Goal: Information Seeking & Learning: Learn about a topic

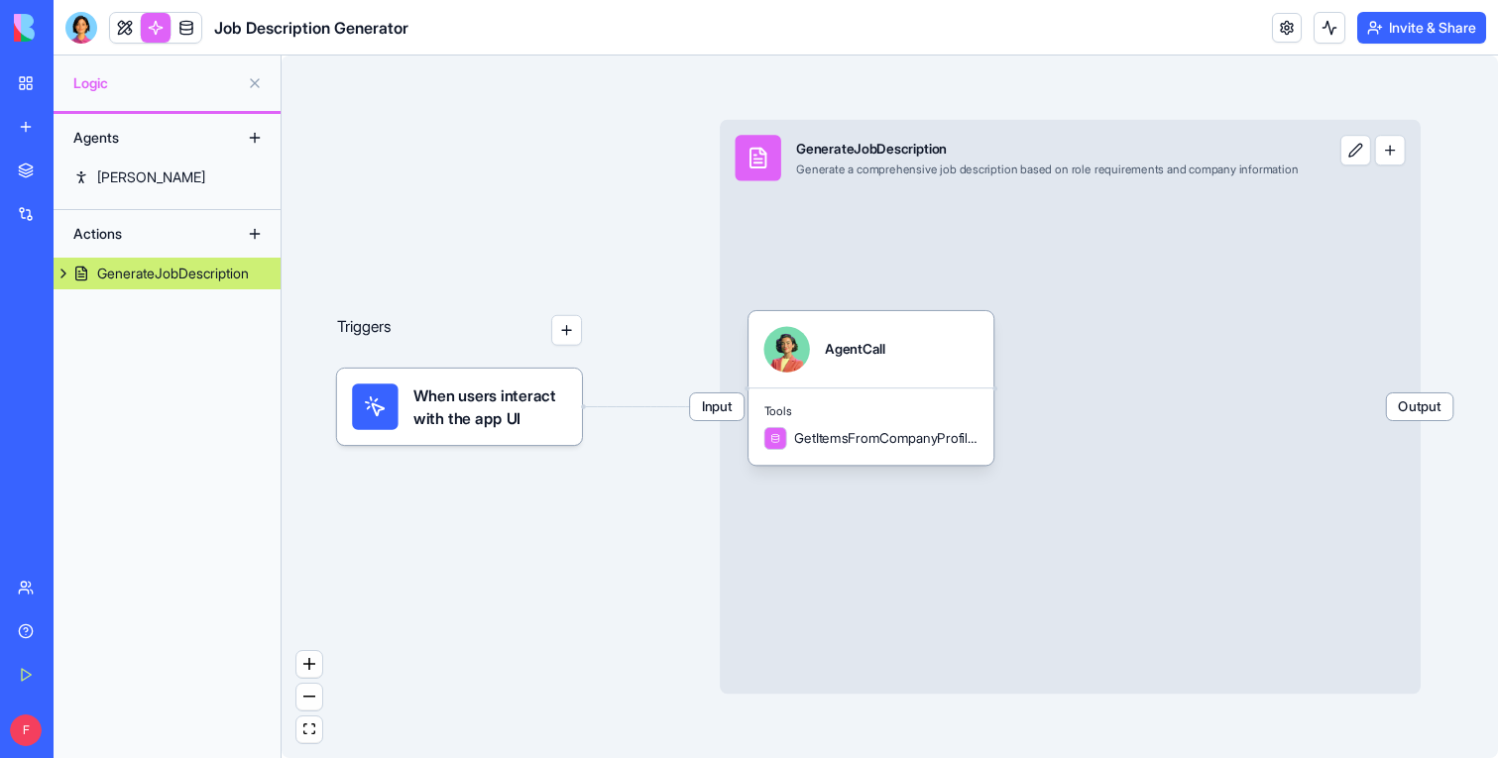
click at [28, 81] on link "My Workspace" at bounding box center [45, 83] width 79 height 40
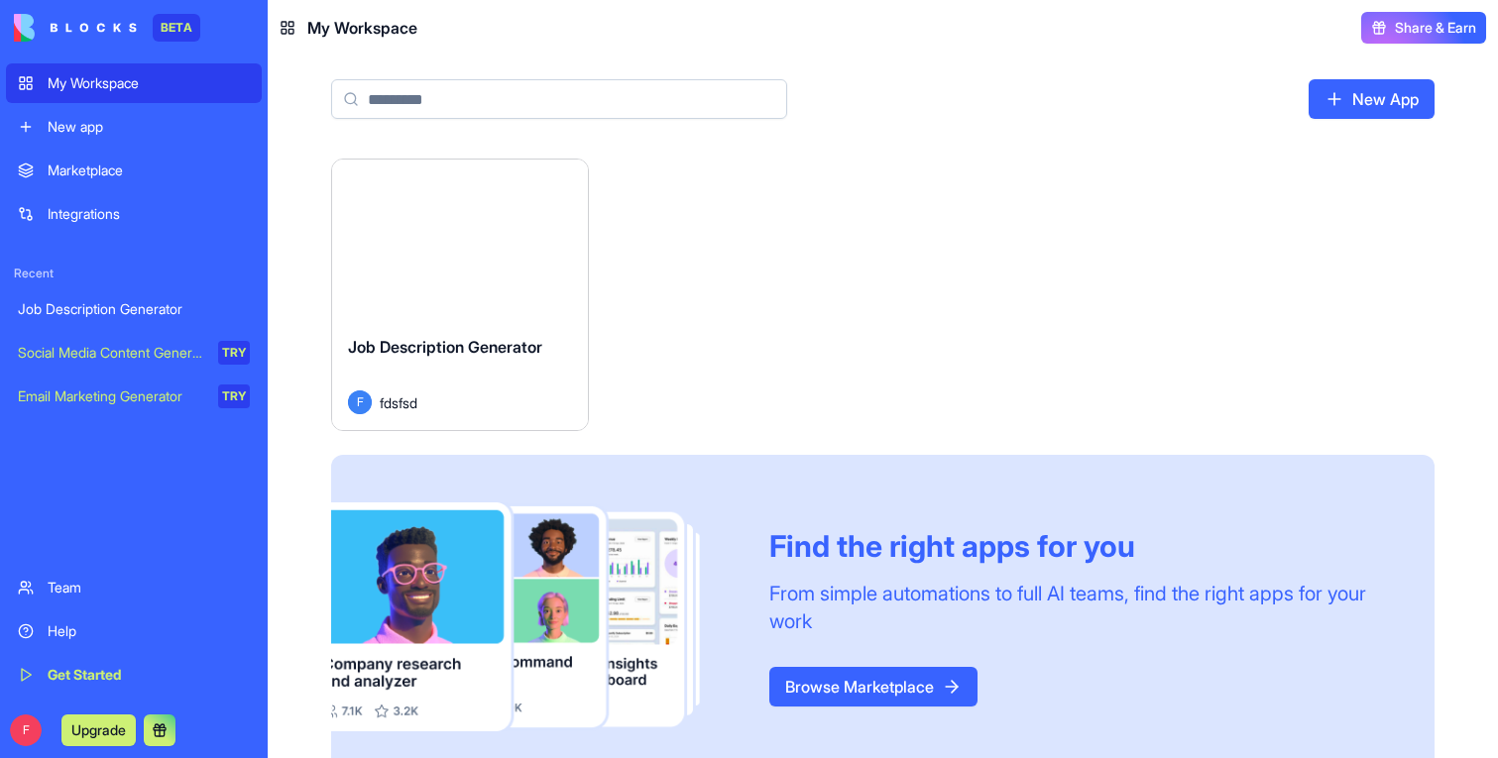
click at [52, 167] on div "Marketplace" at bounding box center [149, 171] width 202 height 20
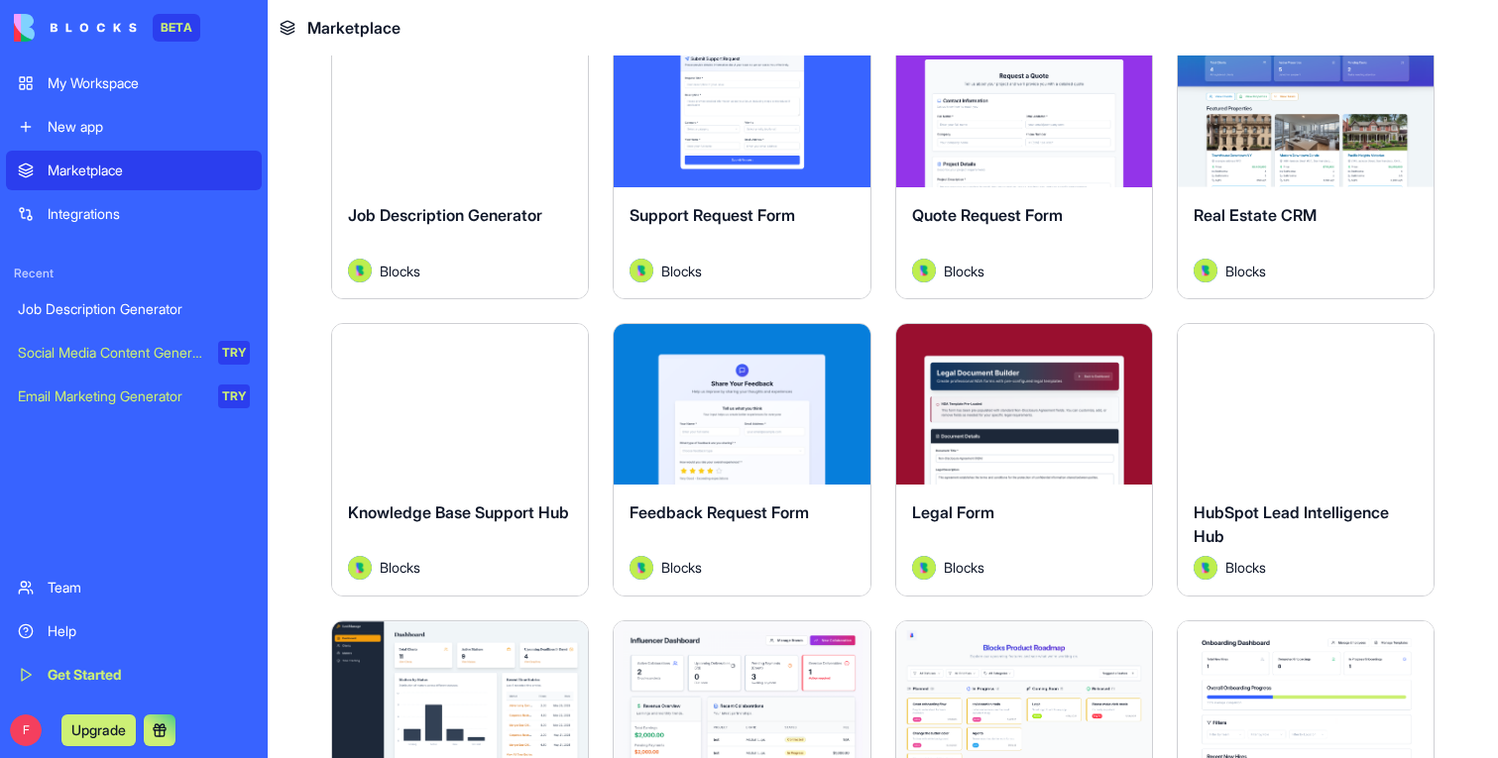
scroll to position [2543, 0]
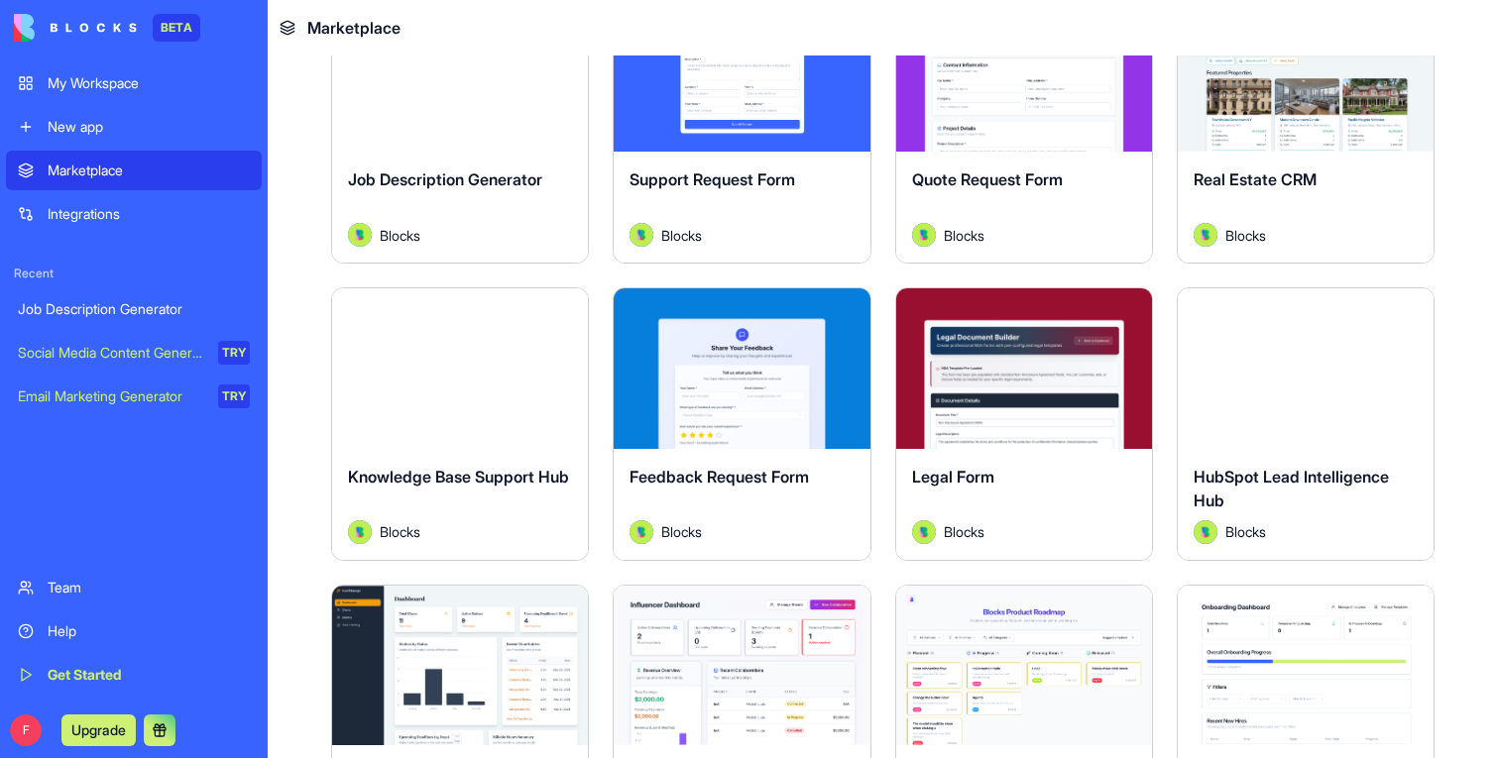
click at [1316, 382] on button "Explore" at bounding box center [1305, 369] width 149 height 40
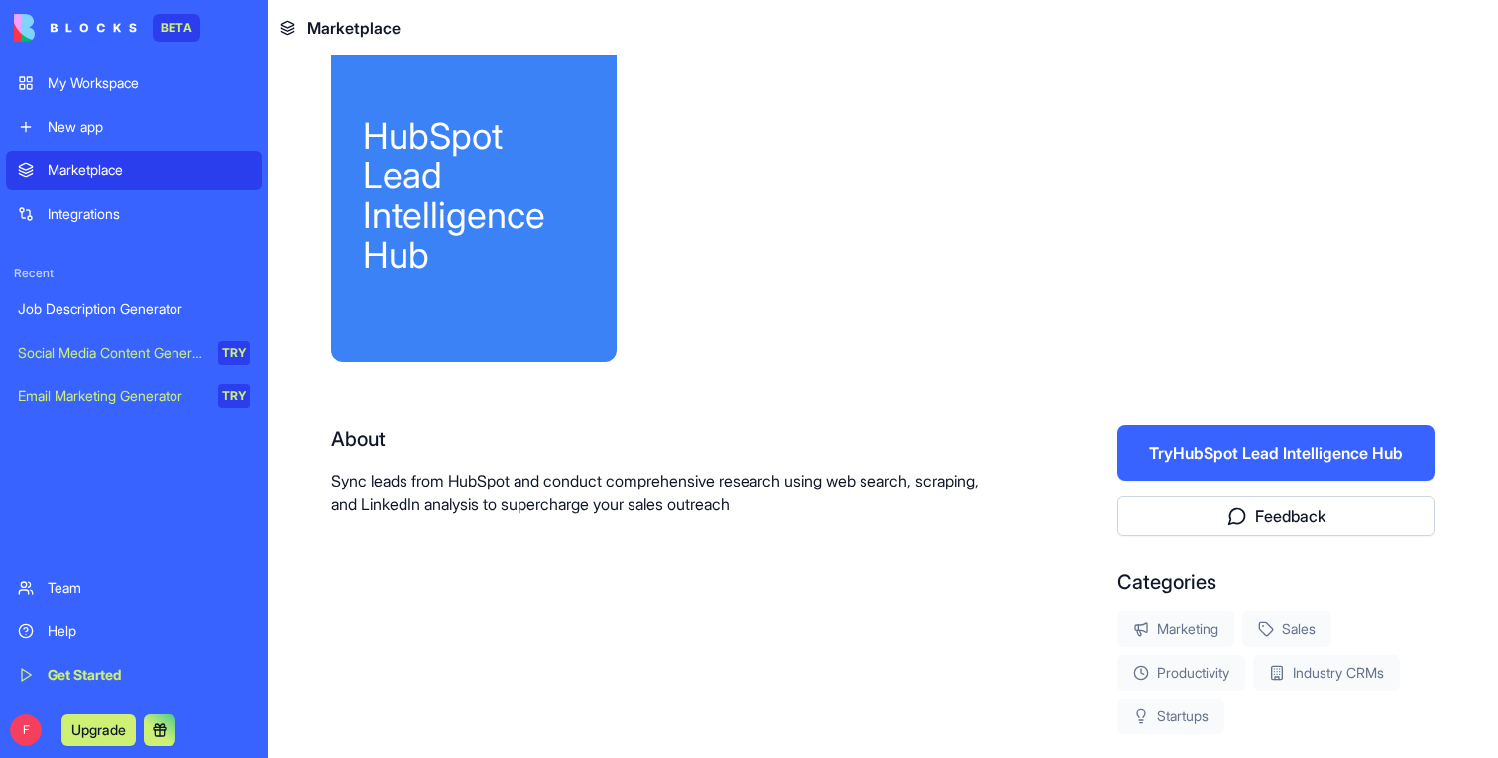
scroll to position [34, 0]
click at [1236, 429] on button "Try HubSpot Lead Intelligence Hub" at bounding box center [1275, 454] width 317 height 56
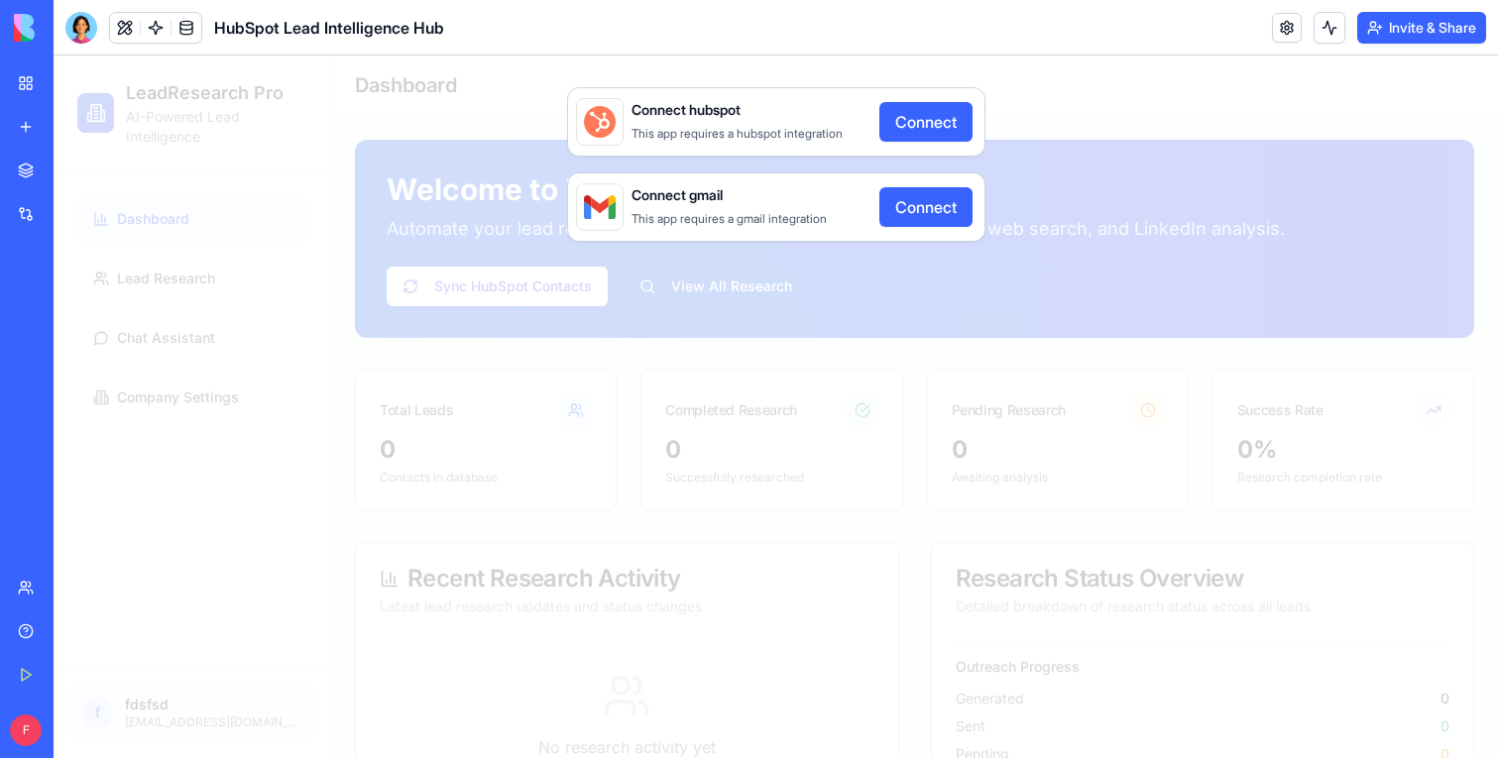
click at [31, 92] on link "My Workspace" at bounding box center [45, 83] width 79 height 40
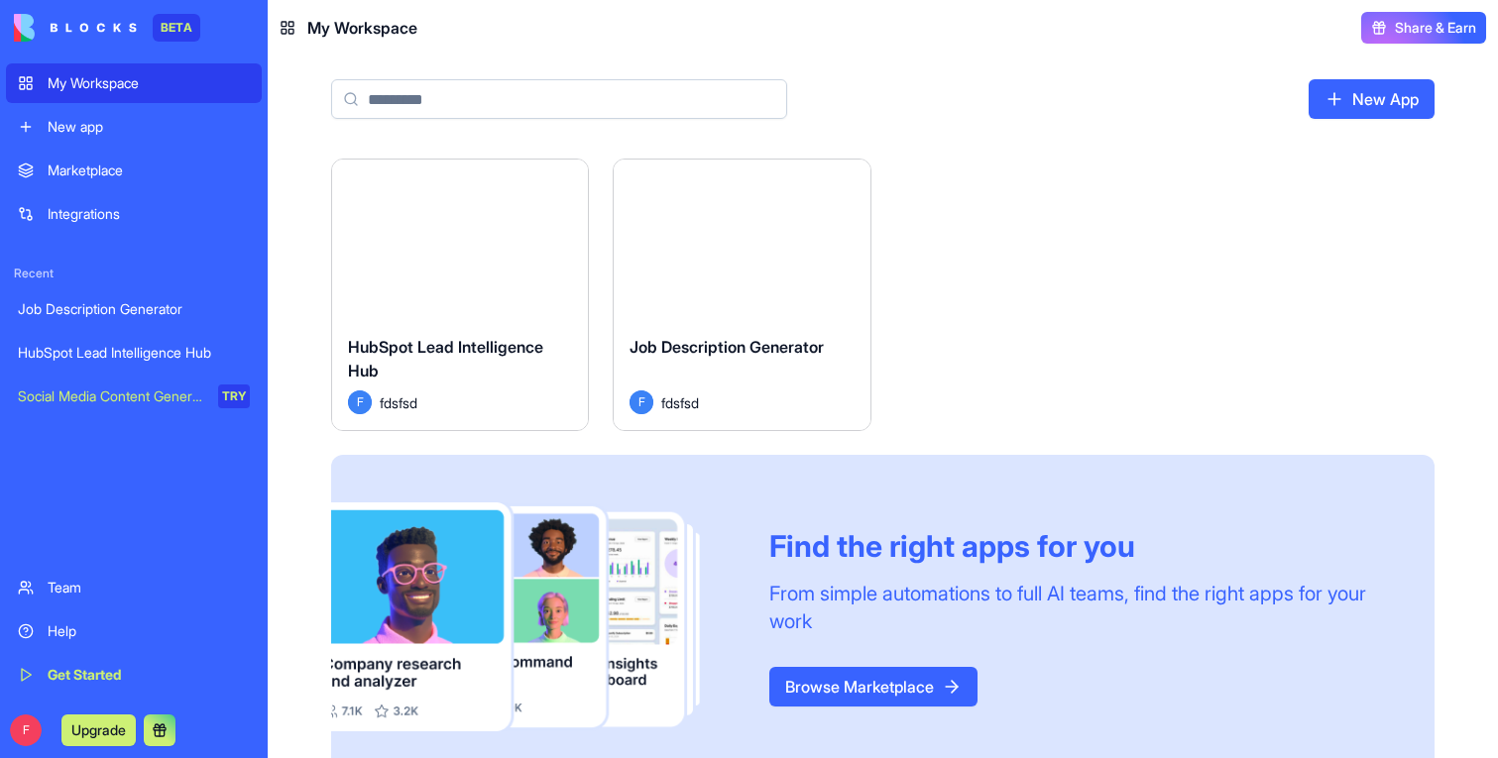
click at [160, 161] on div "Marketplace" at bounding box center [149, 171] width 202 height 20
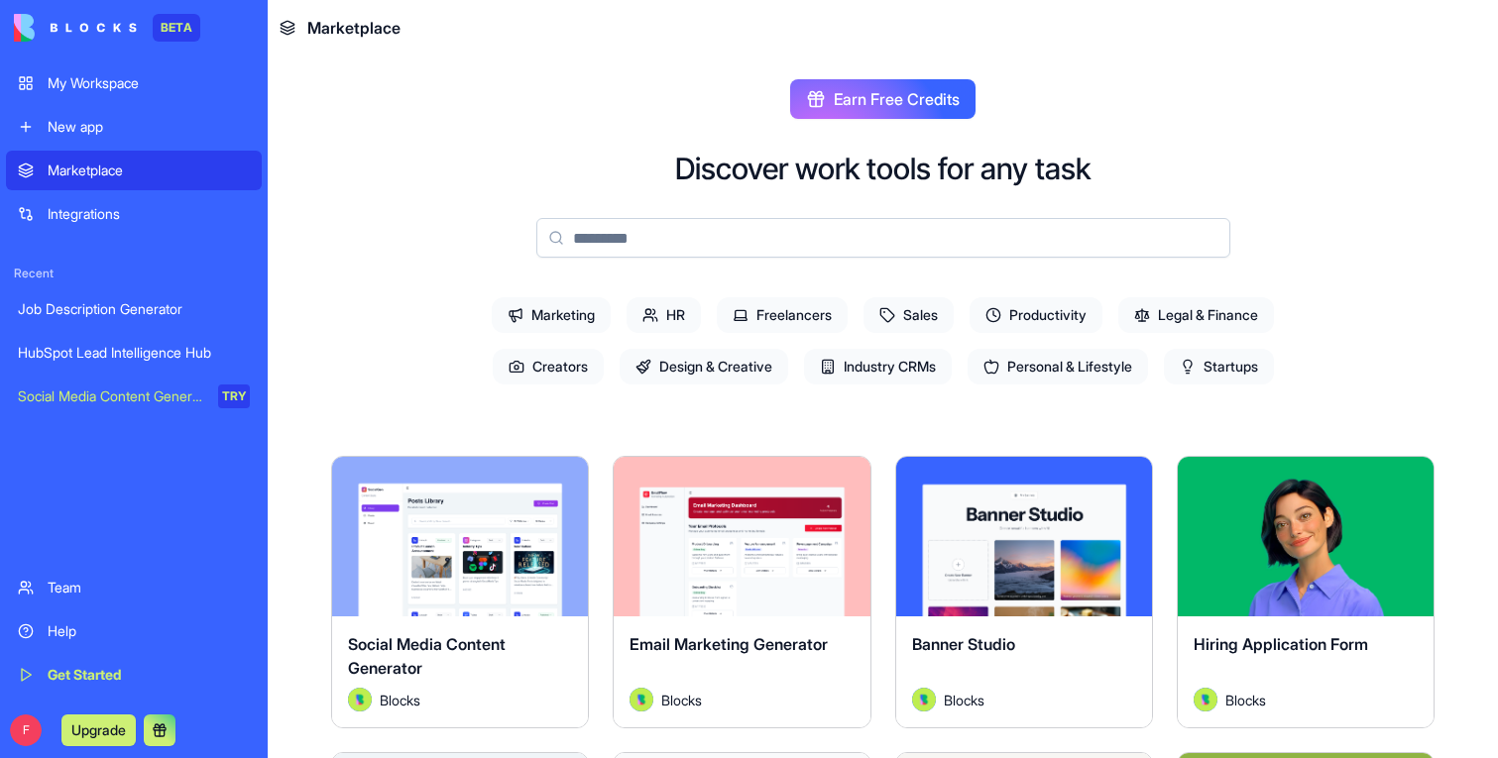
click at [591, 235] on input at bounding box center [883, 238] width 694 height 40
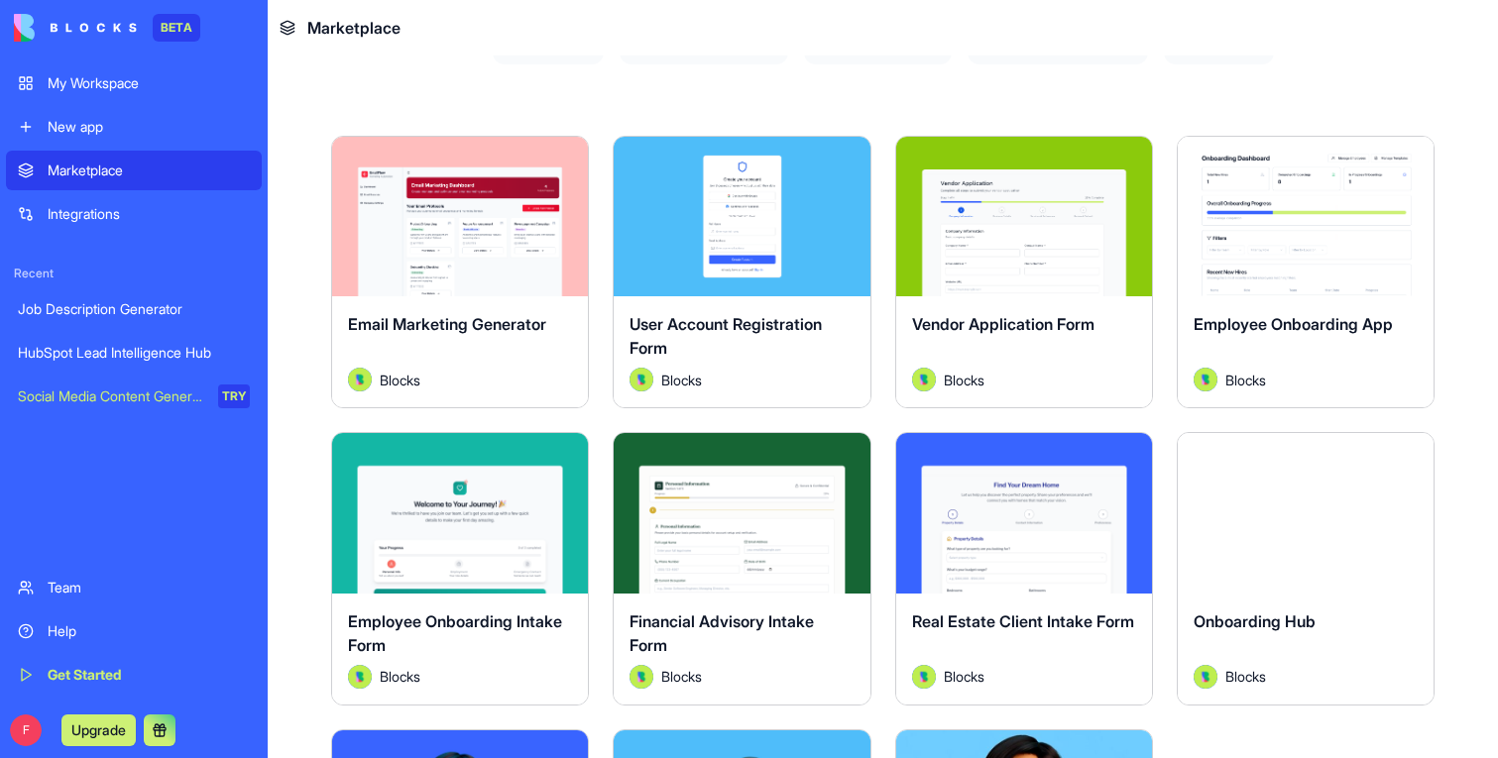
scroll to position [707, 0]
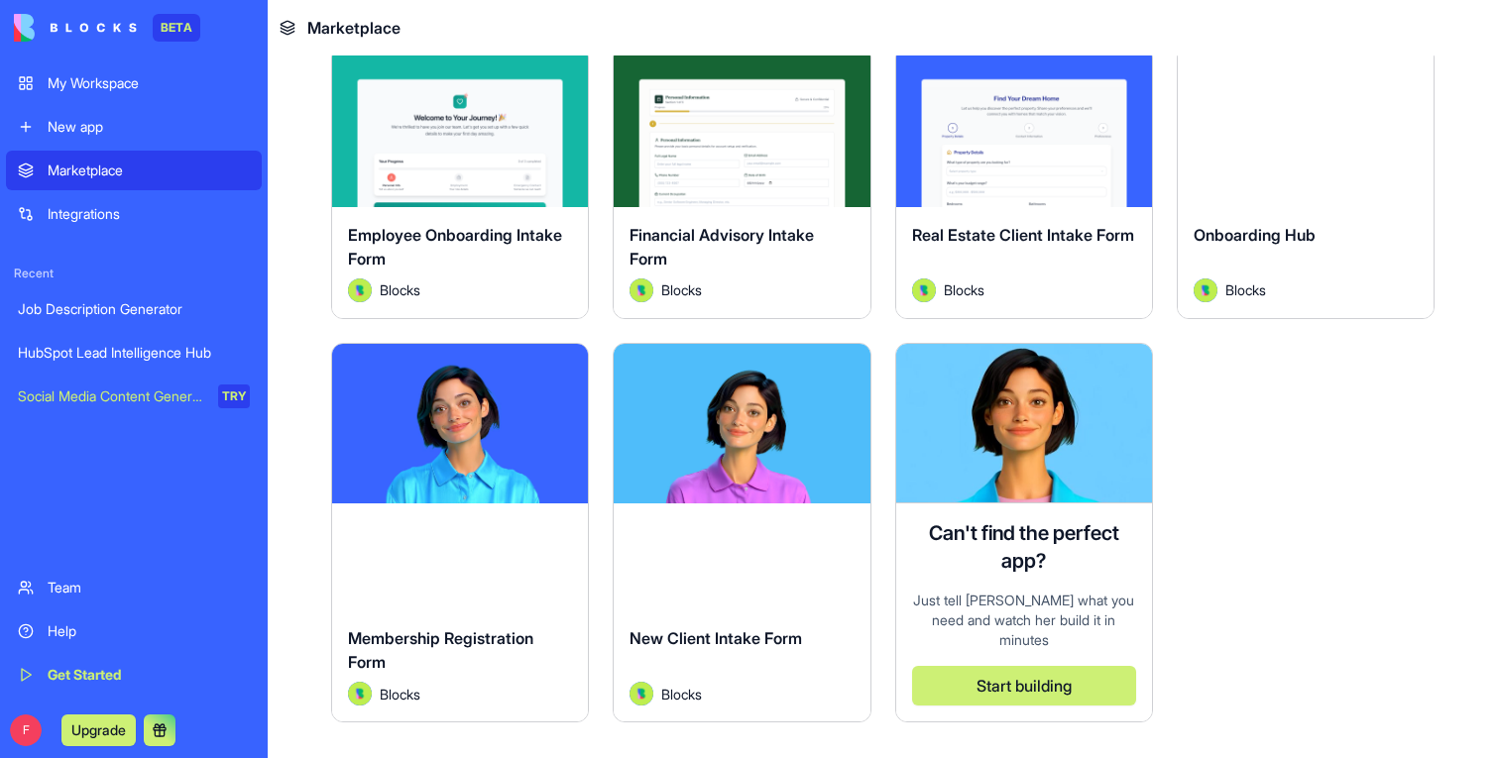
type input "**********"
click at [1326, 246] on div "Onboarding Hub" at bounding box center [1306, 251] width 224 height 56
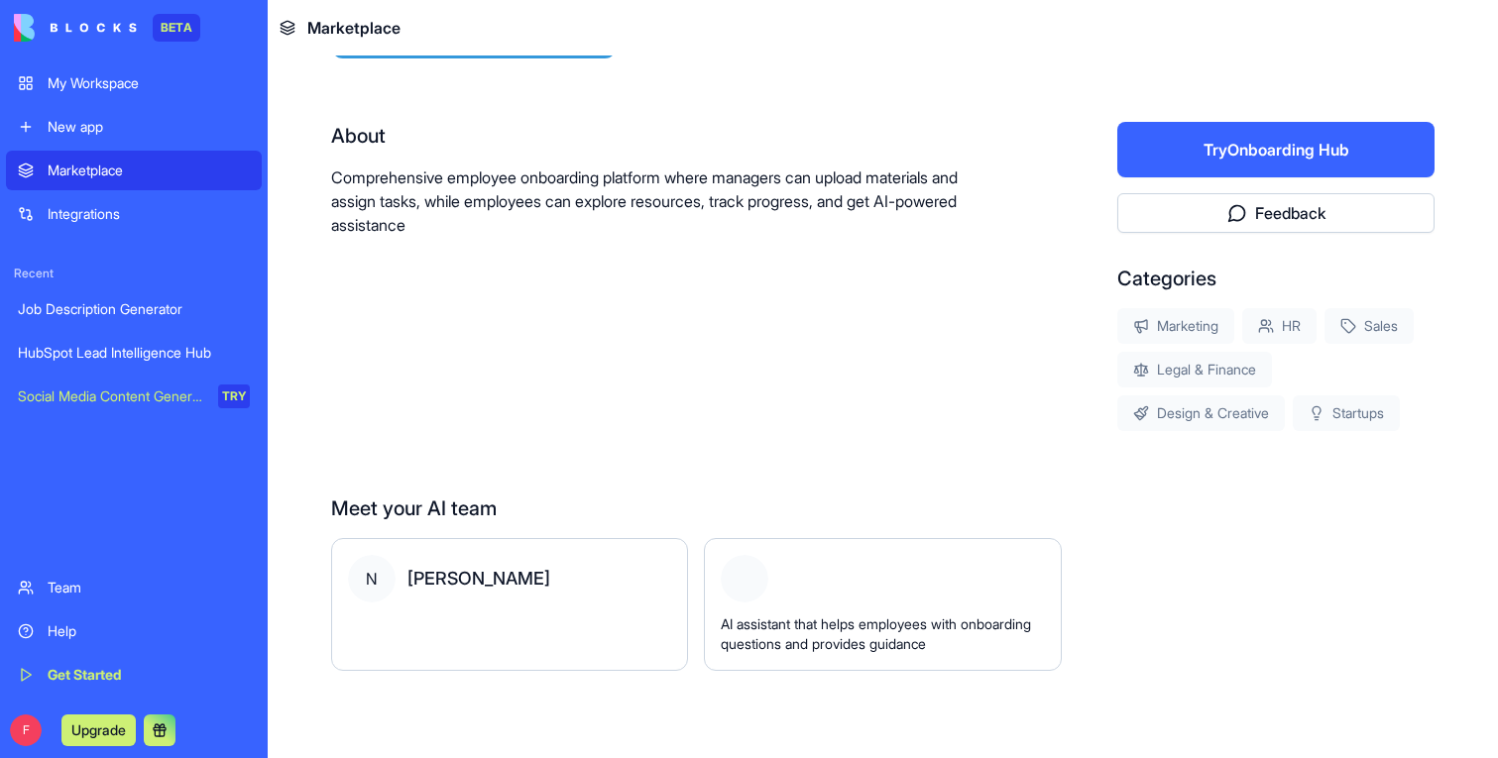
scroll to position [338, 0]
click at [1276, 136] on button "Try Onboarding Hub" at bounding box center [1275, 150] width 317 height 56
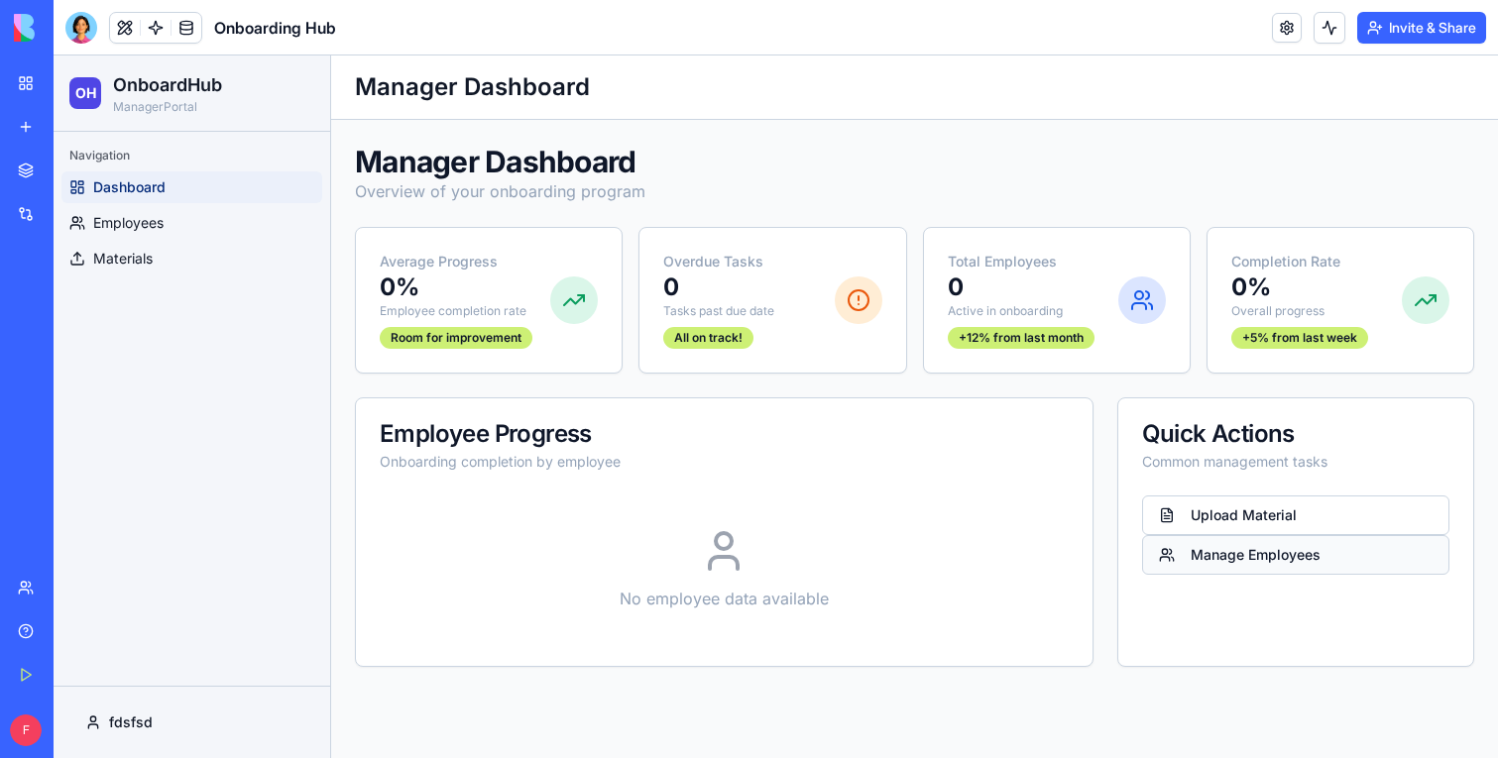
click at [1218, 552] on button "Manage Employees" at bounding box center [1295, 555] width 307 height 40
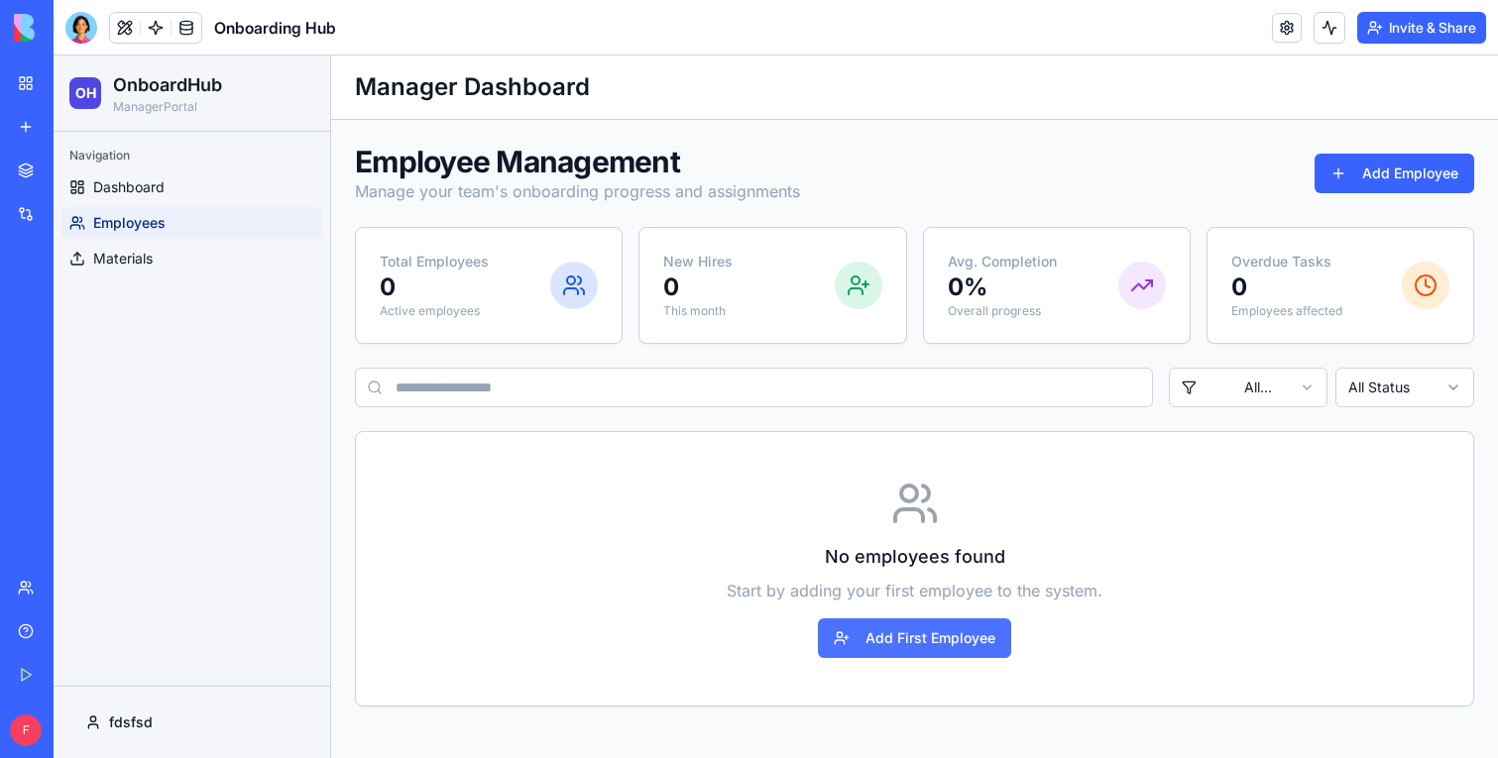
click at [924, 639] on button "Add First Employee" at bounding box center [914, 639] width 193 height 40
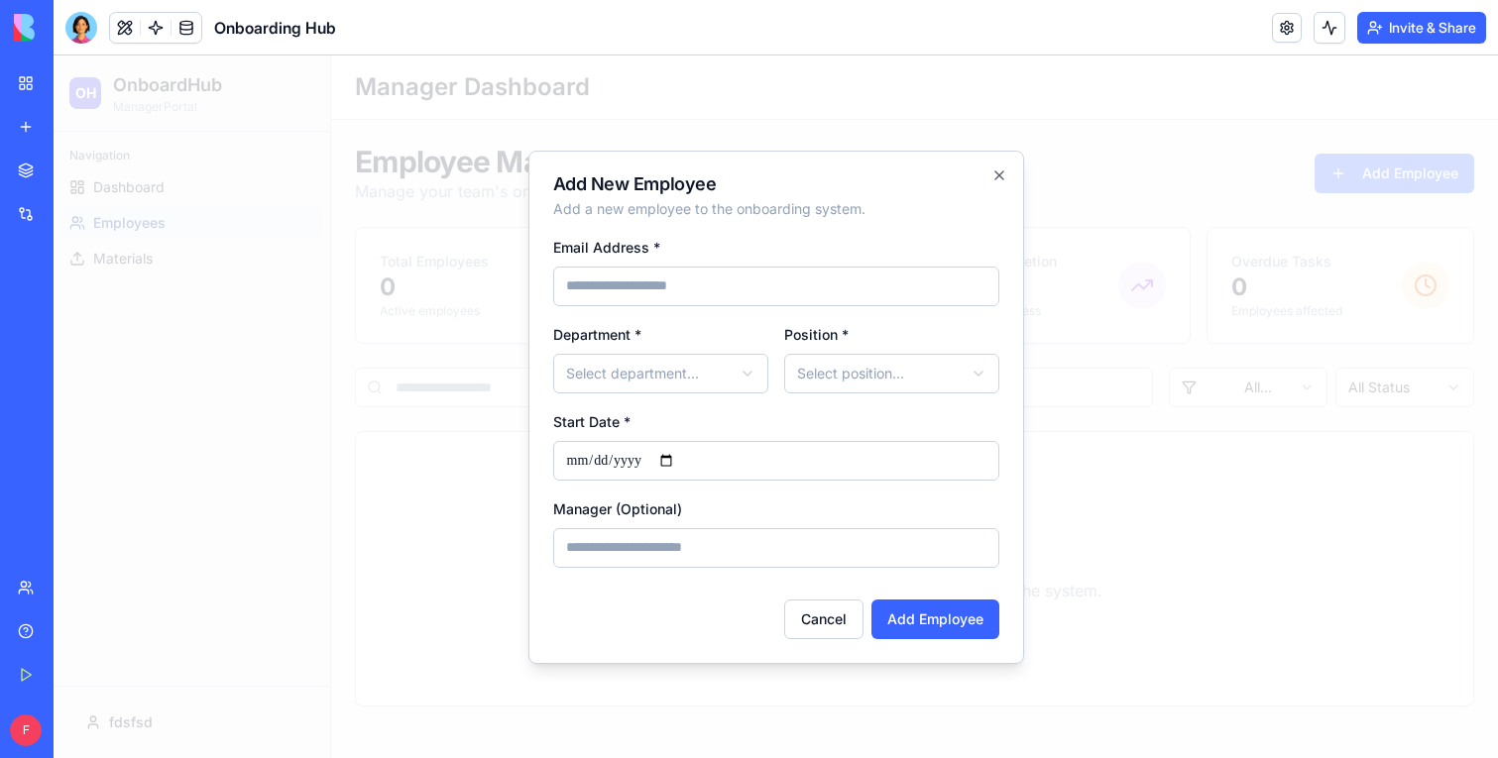
click at [433, 531] on div at bounding box center [776, 407] width 1445 height 703
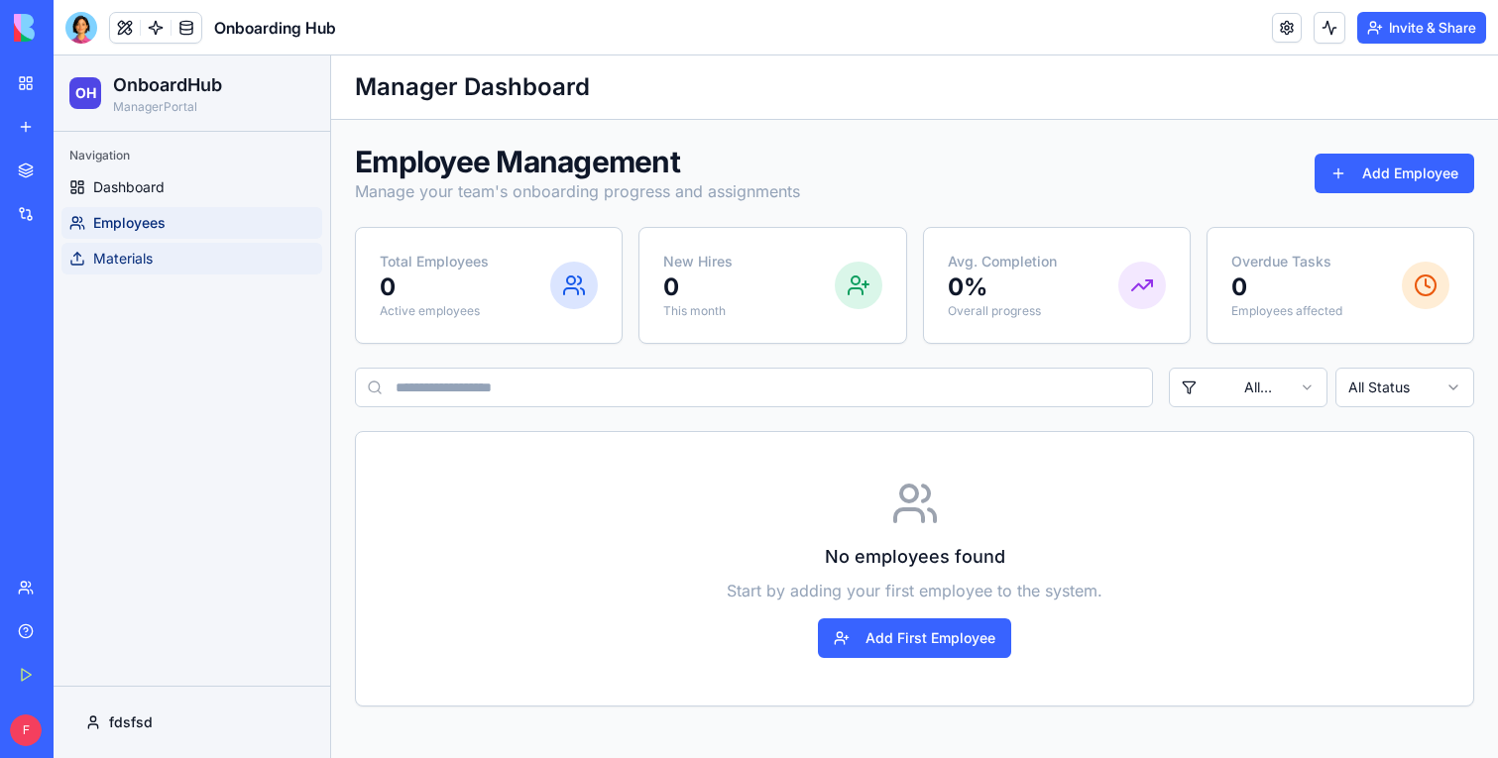
click at [132, 243] on link "Materials" at bounding box center [191, 259] width 261 height 32
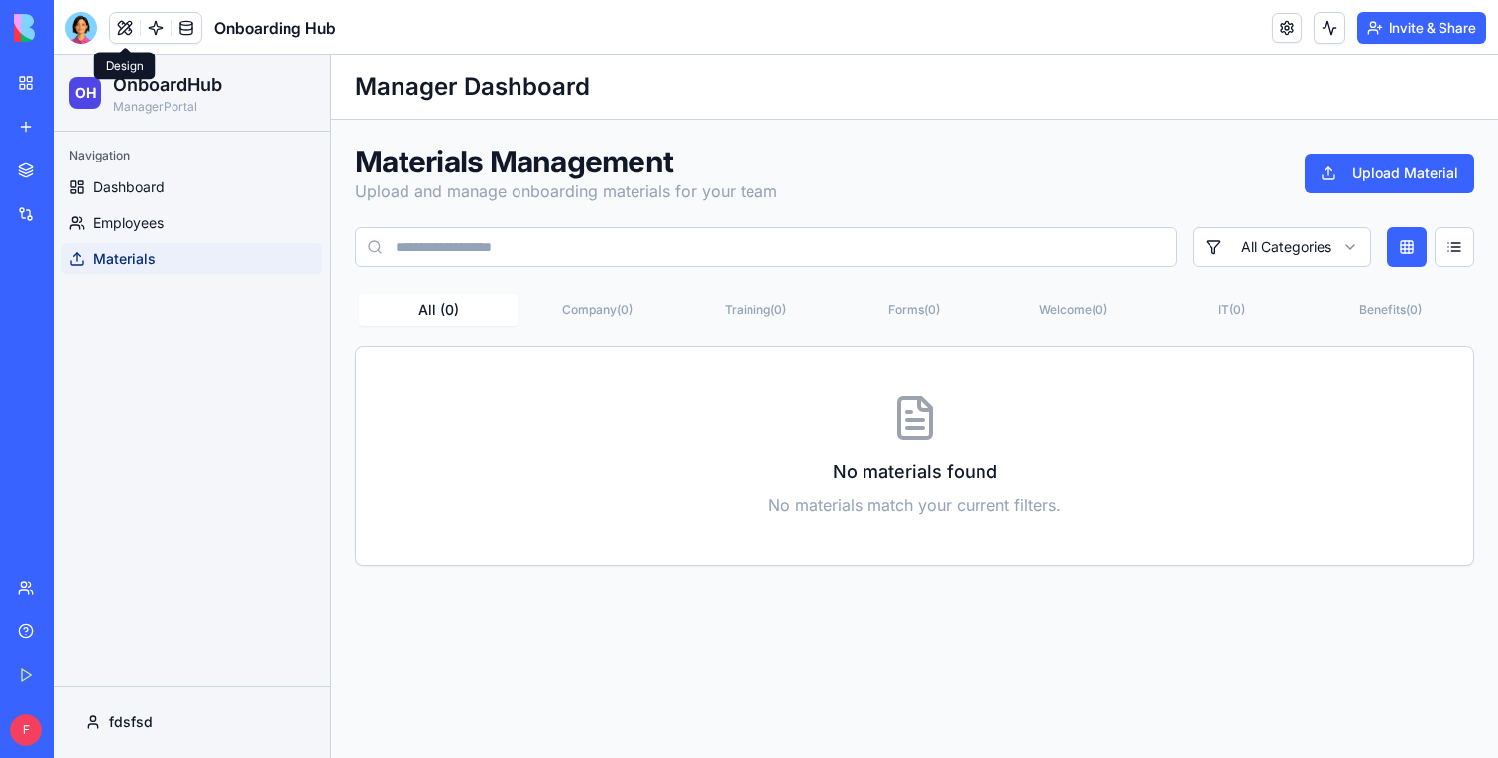
click at [124, 37] on button at bounding box center [125, 28] width 30 height 30
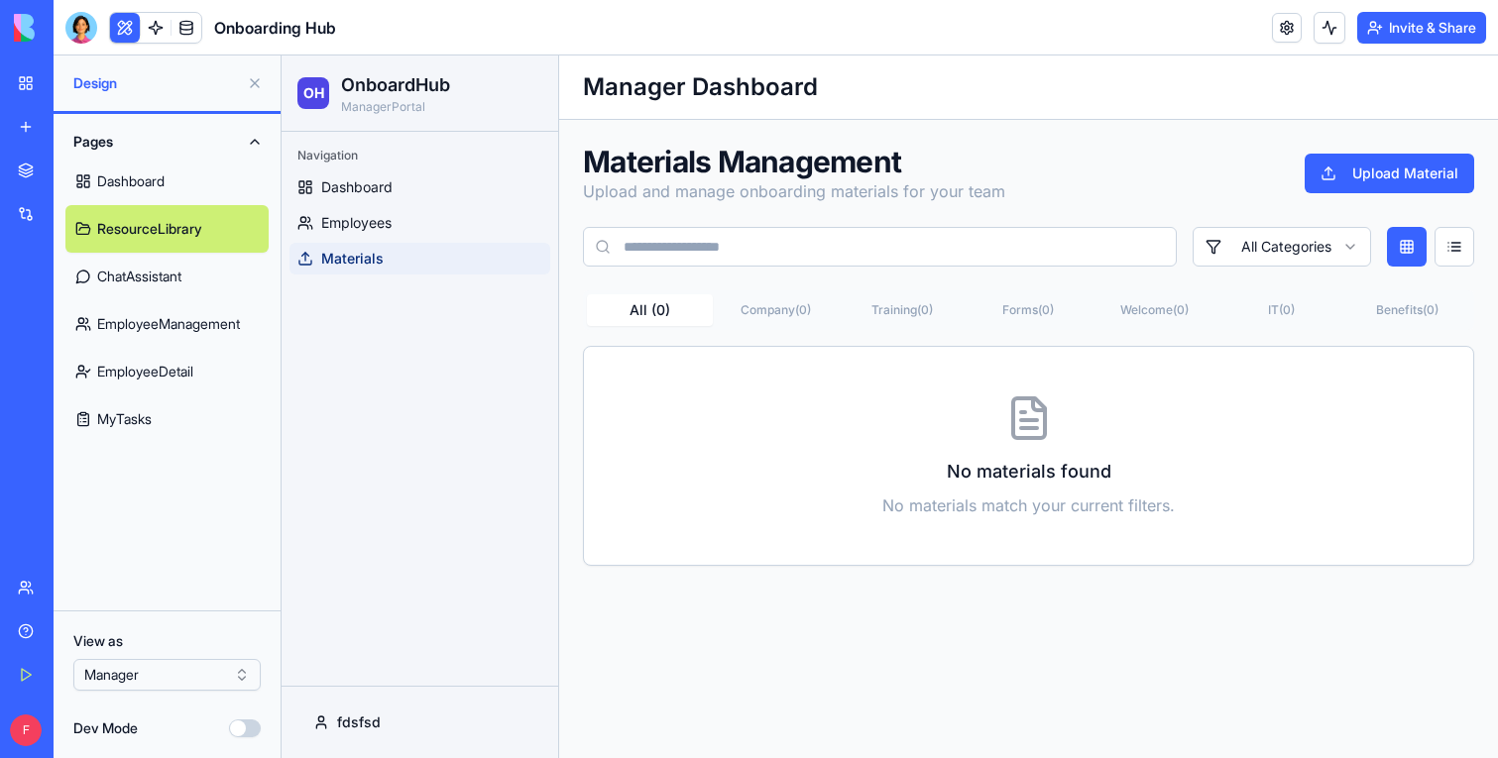
click at [176, 679] on html "BETA My Workspace New app Marketplace Integrations Recent Job Description Gener…" at bounding box center [749, 379] width 1498 height 758
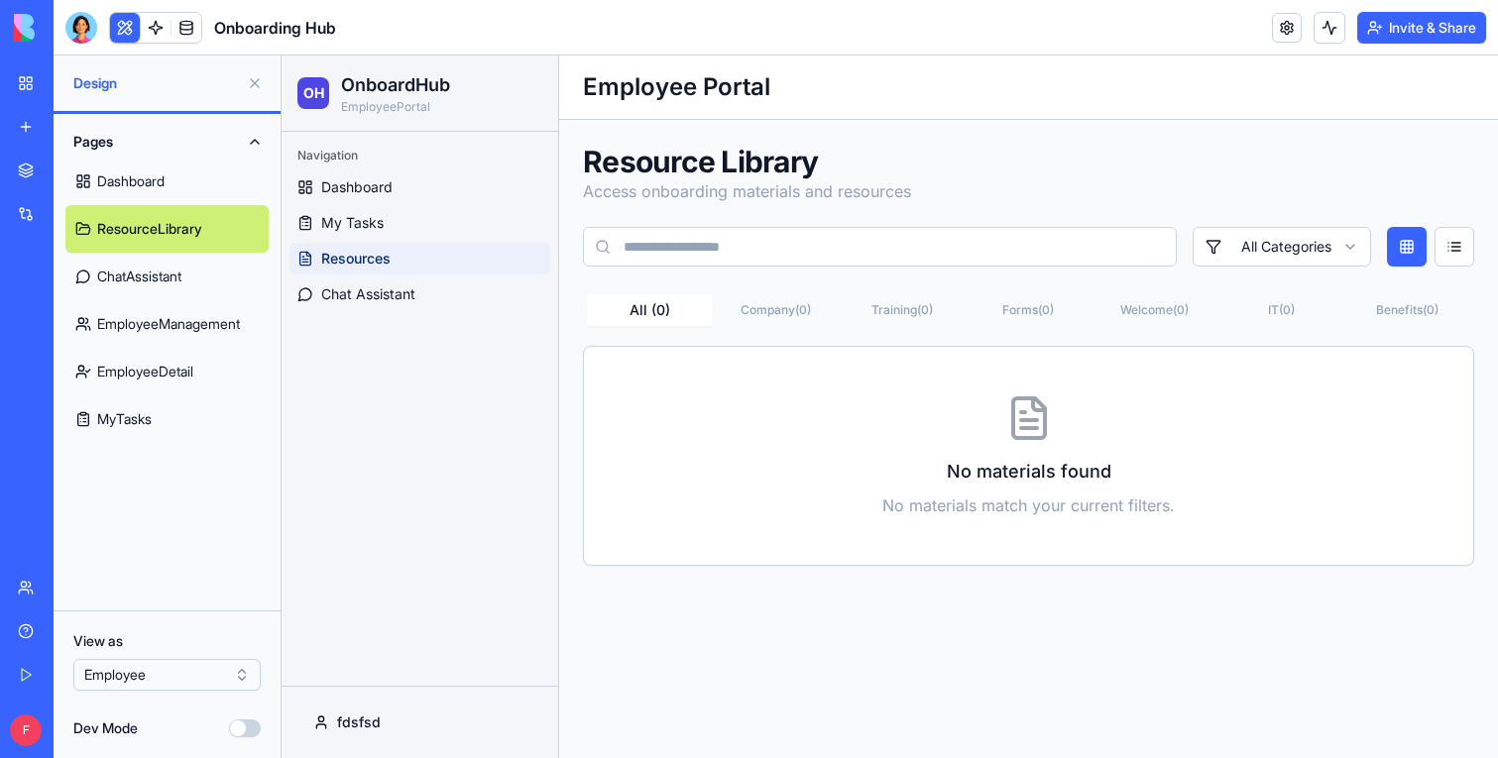
click at [120, 20] on button at bounding box center [125, 28] width 30 height 30
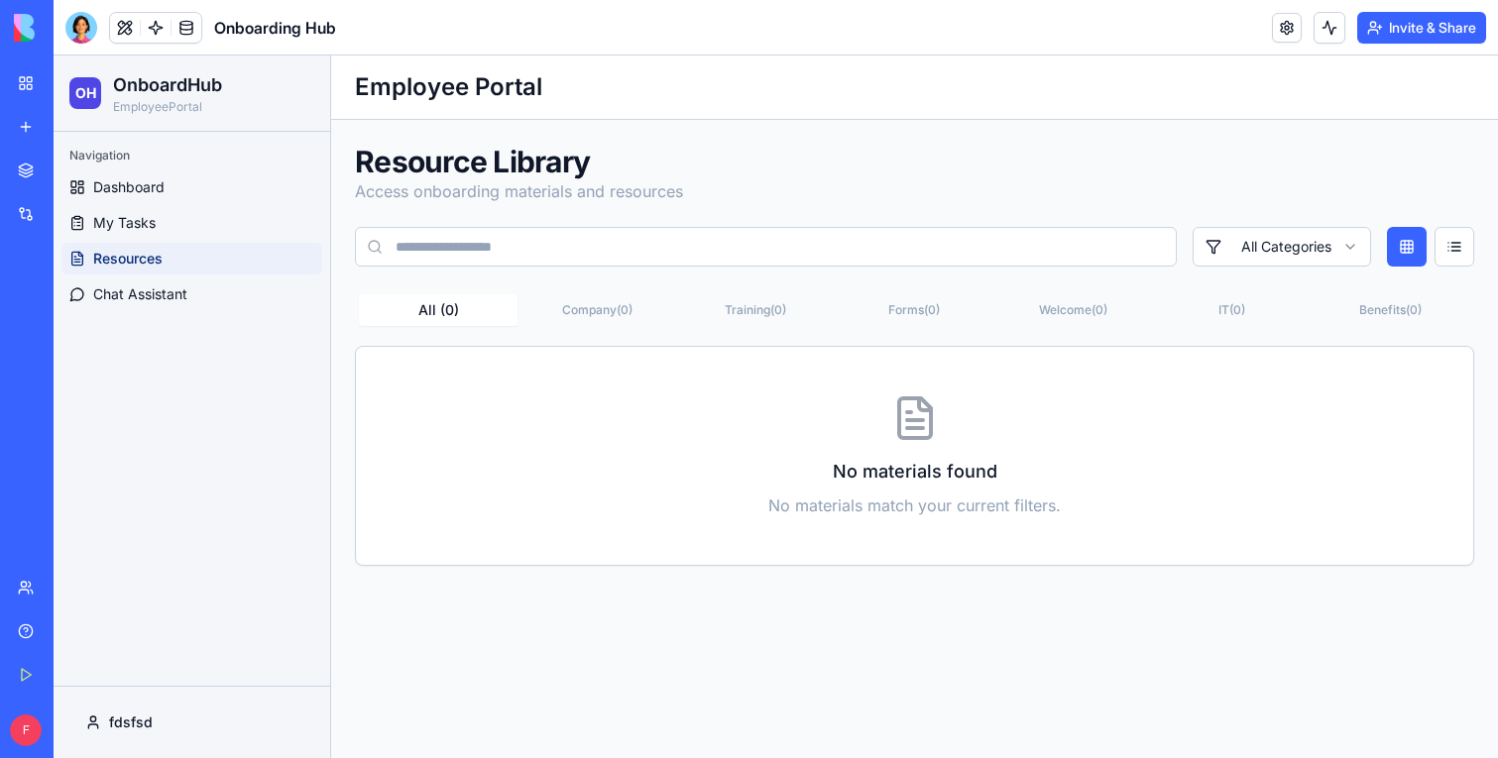
click at [77, 20] on div at bounding box center [81, 28] width 32 height 32
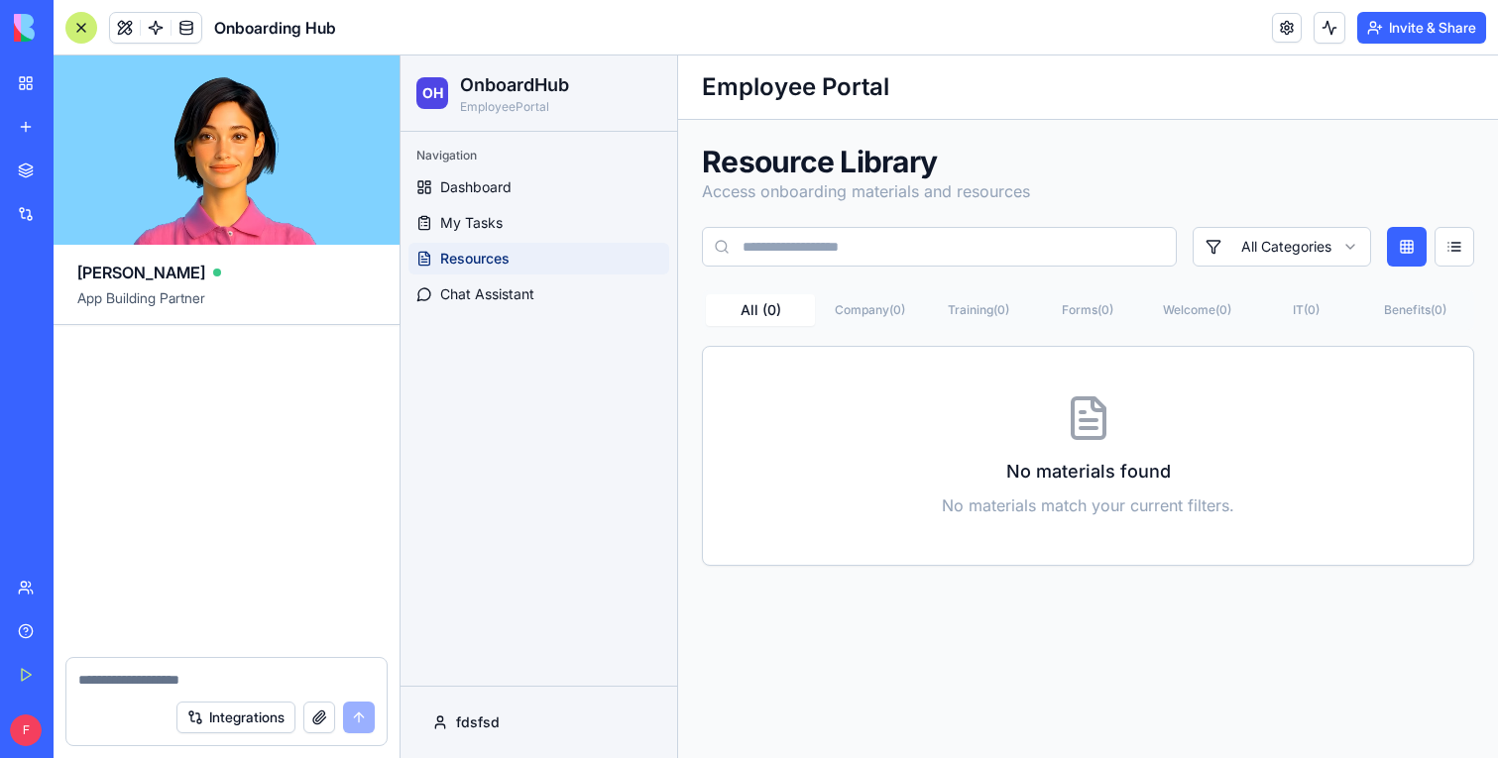
click at [77, 20] on div at bounding box center [81, 28] width 32 height 32
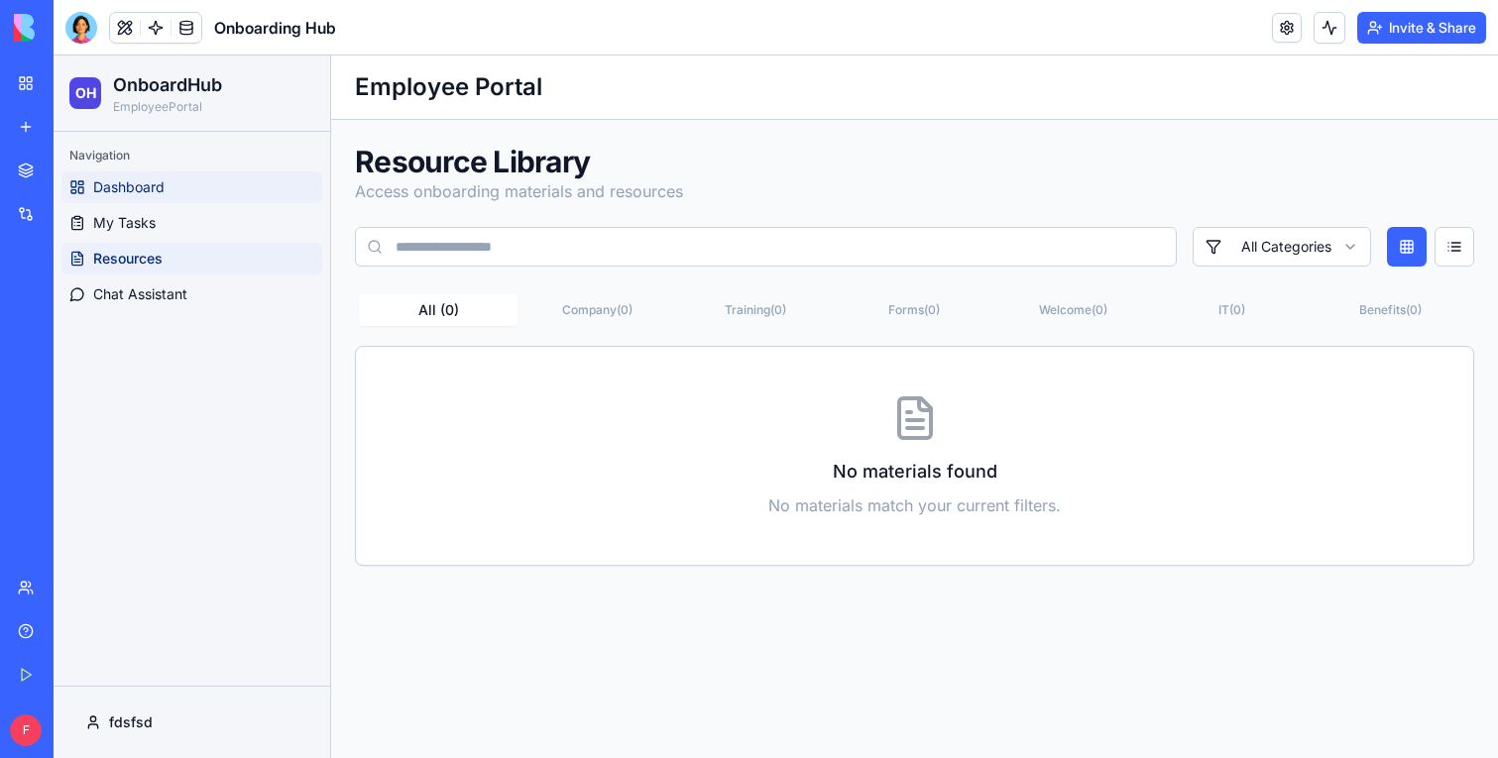
click at [172, 183] on link "Dashboard" at bounding box center [191, 188] width 261 height 32
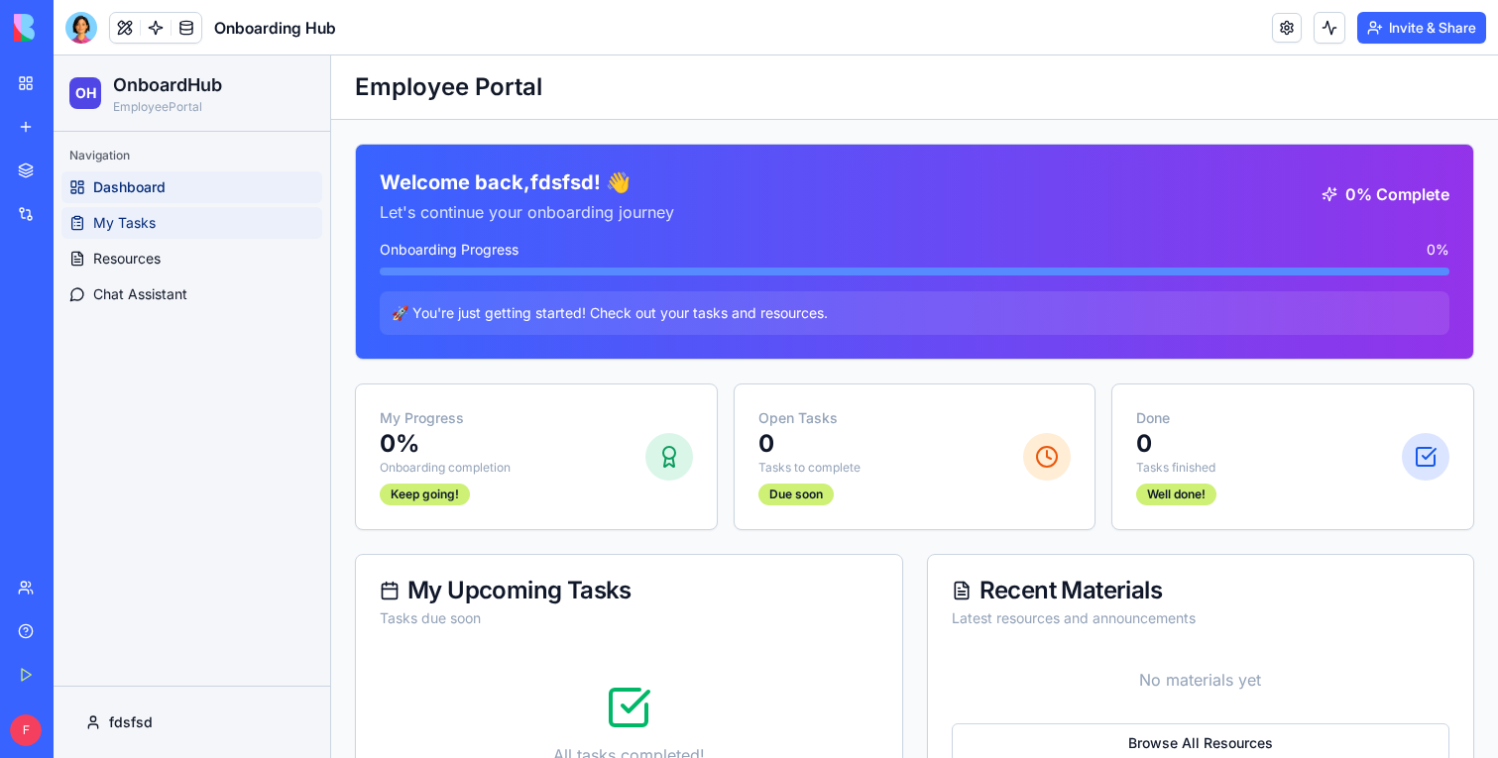
click at [127, 215] on span "My Tasks" at bounding box center [124, 223] width 62 height 20
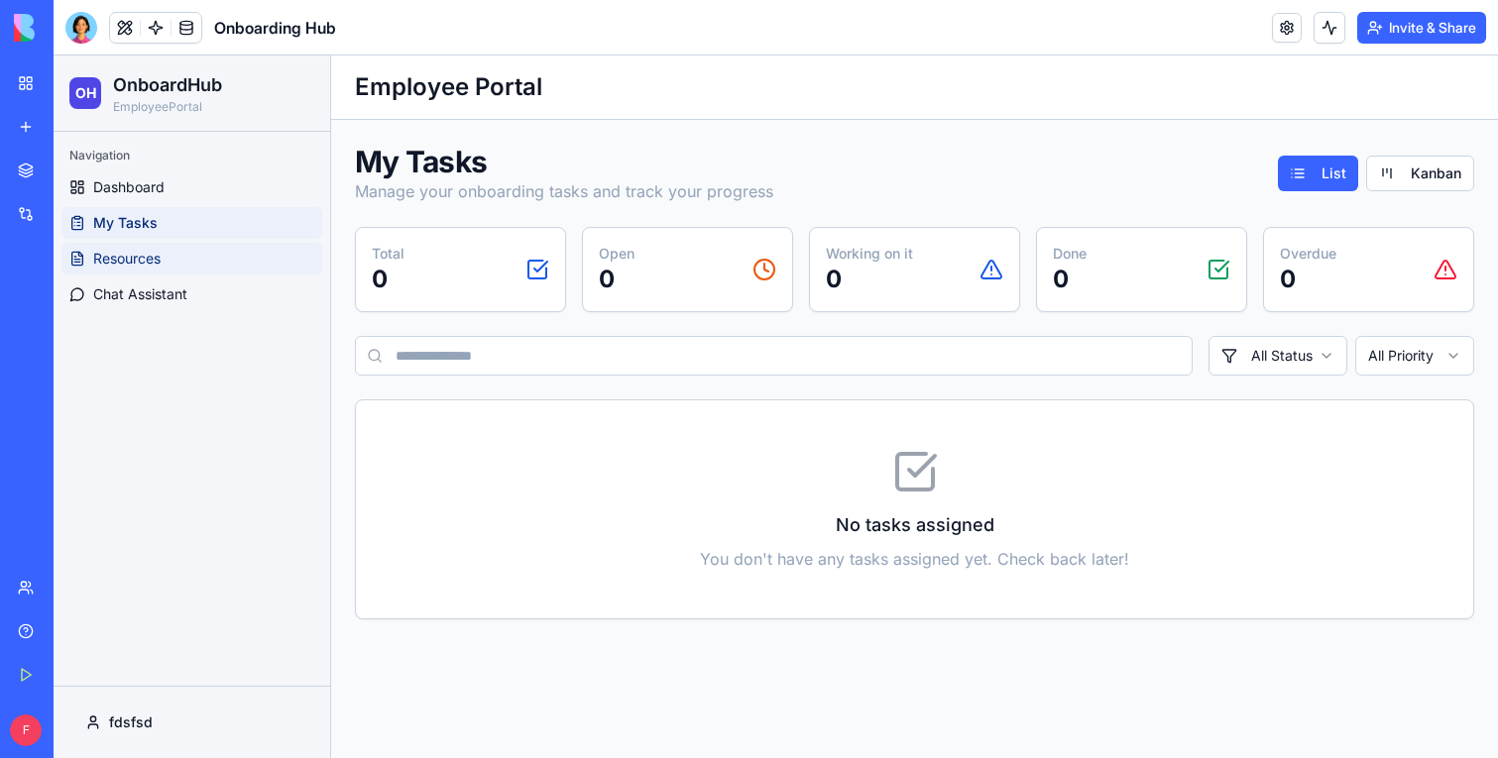
click at [131, 266] on span "Resources" at bounding box center [126, 259] width 67 height 20
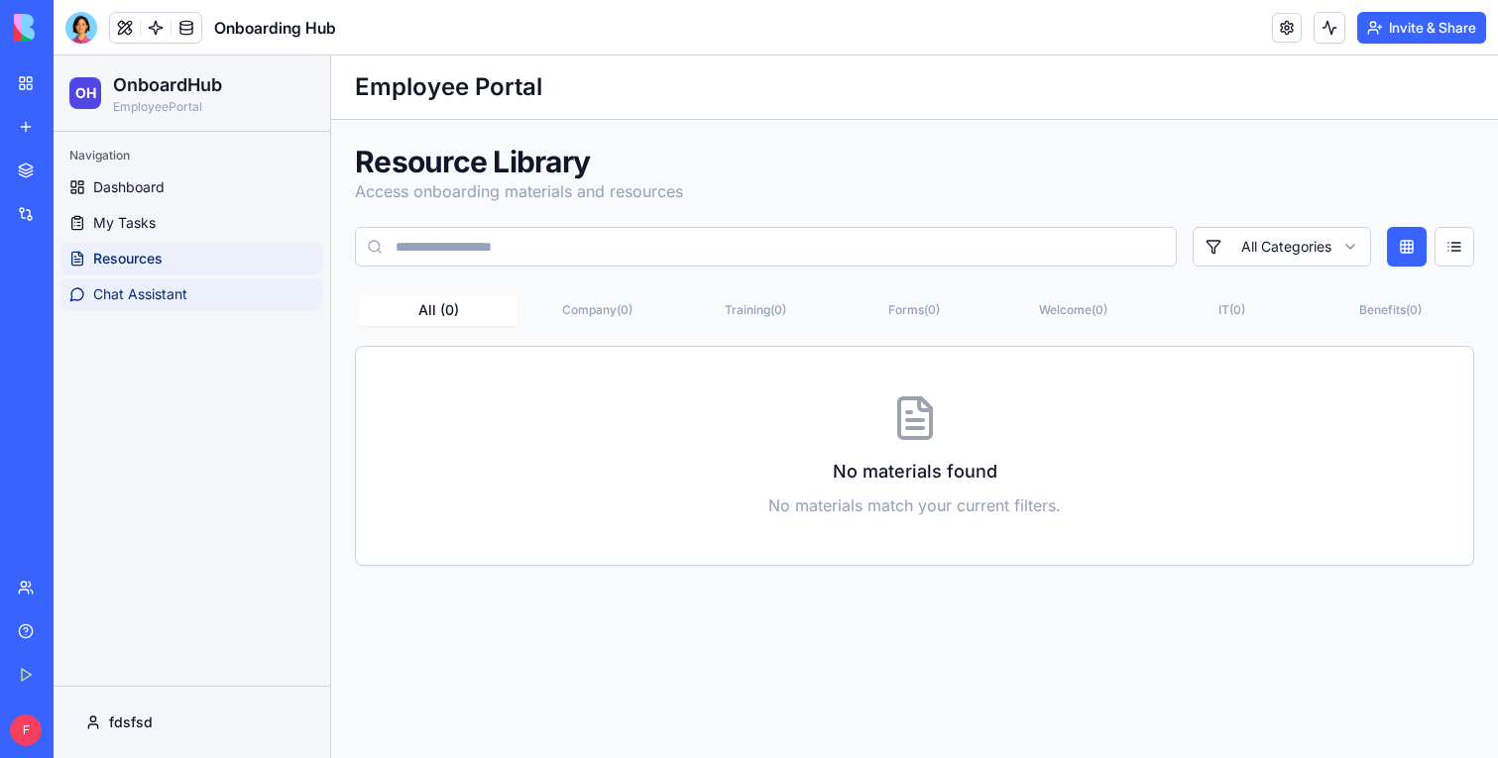
click at [131, 299] on span "Chat Assistant" at bounding box center [140, 295] width 94 height 20
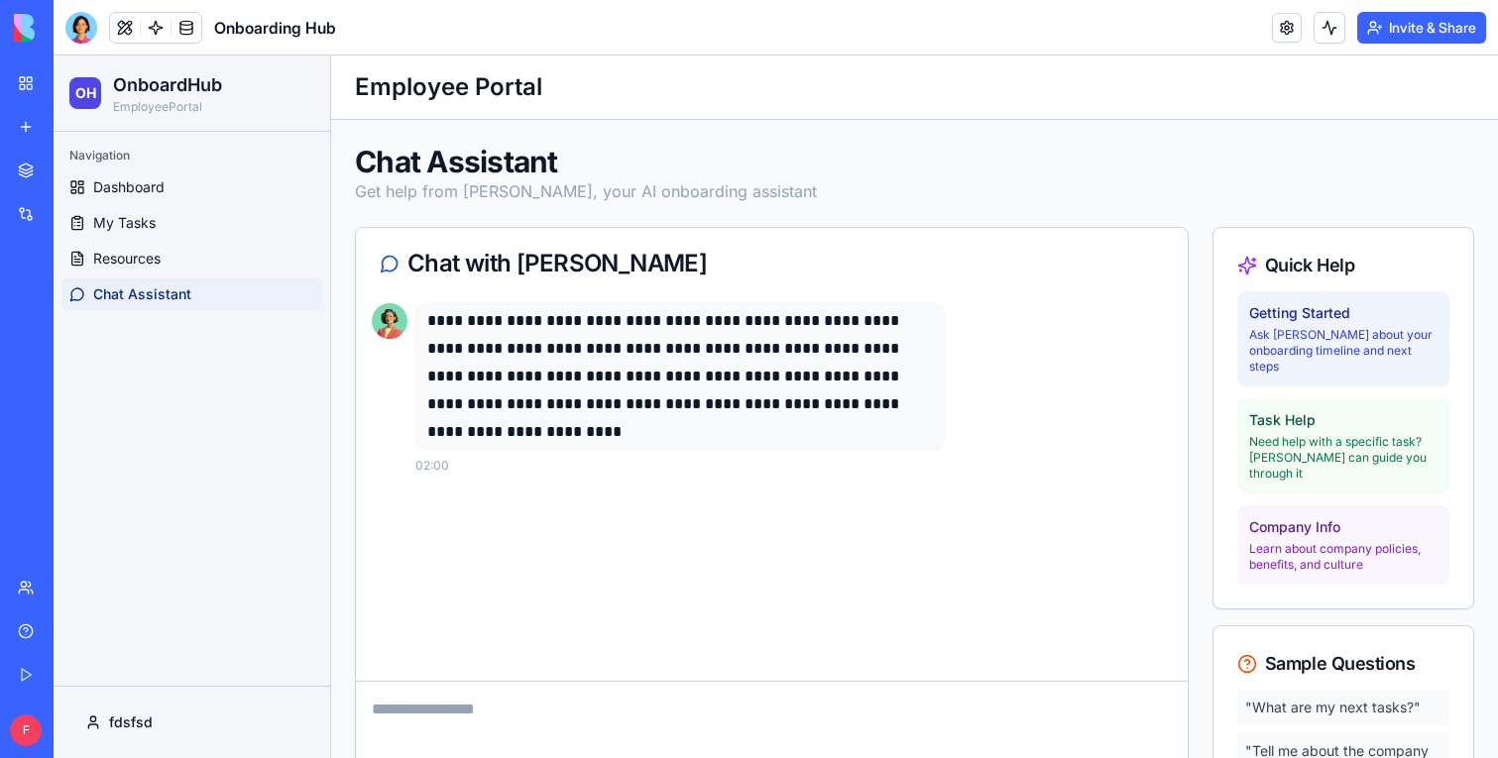
click at [19, 177] on link "Marketplace" at bounding box center [45, 171] width 79 height 40
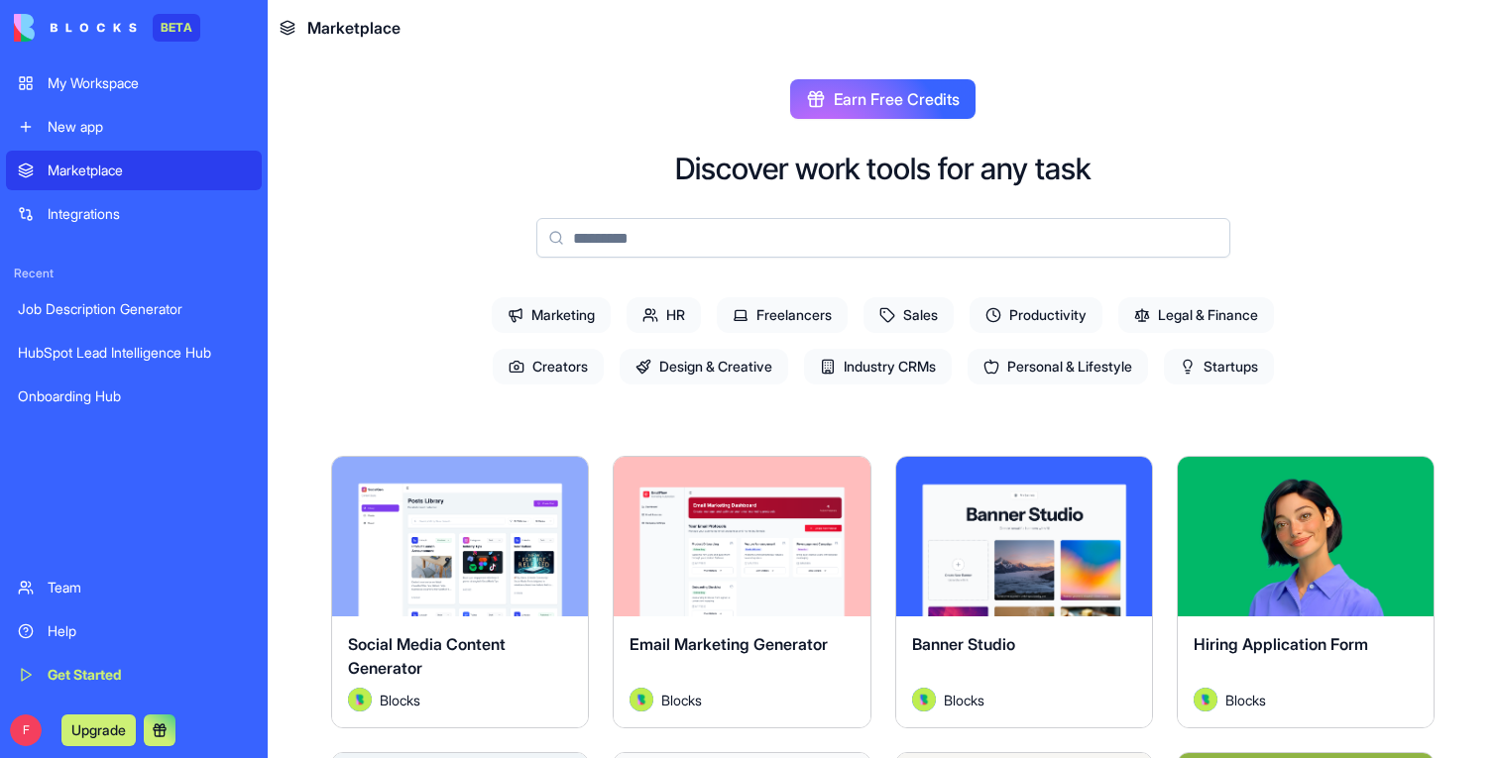
click at [592, 248] on input at bounding box center [883, 238] width 694 height 40
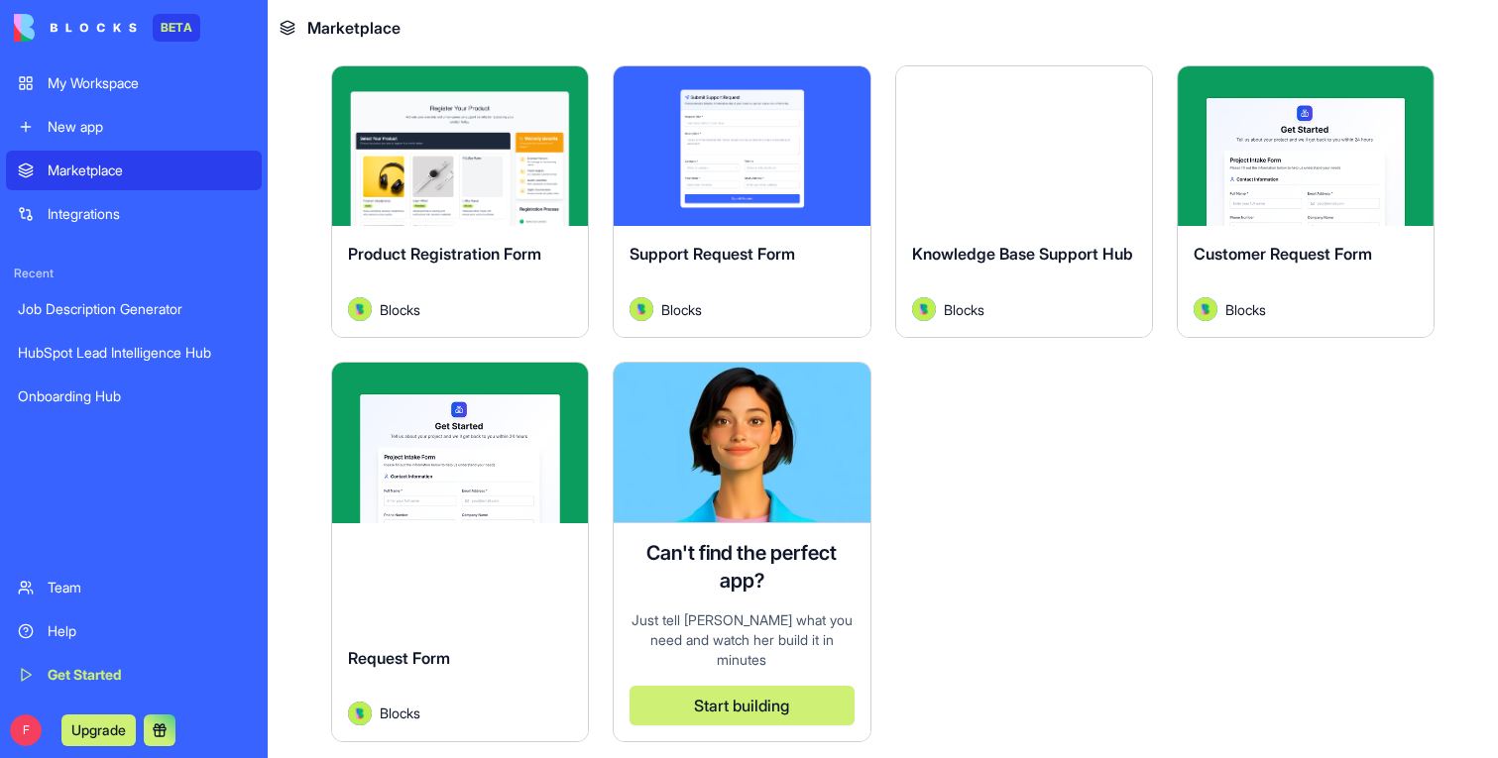
scroll to position [410, 0]
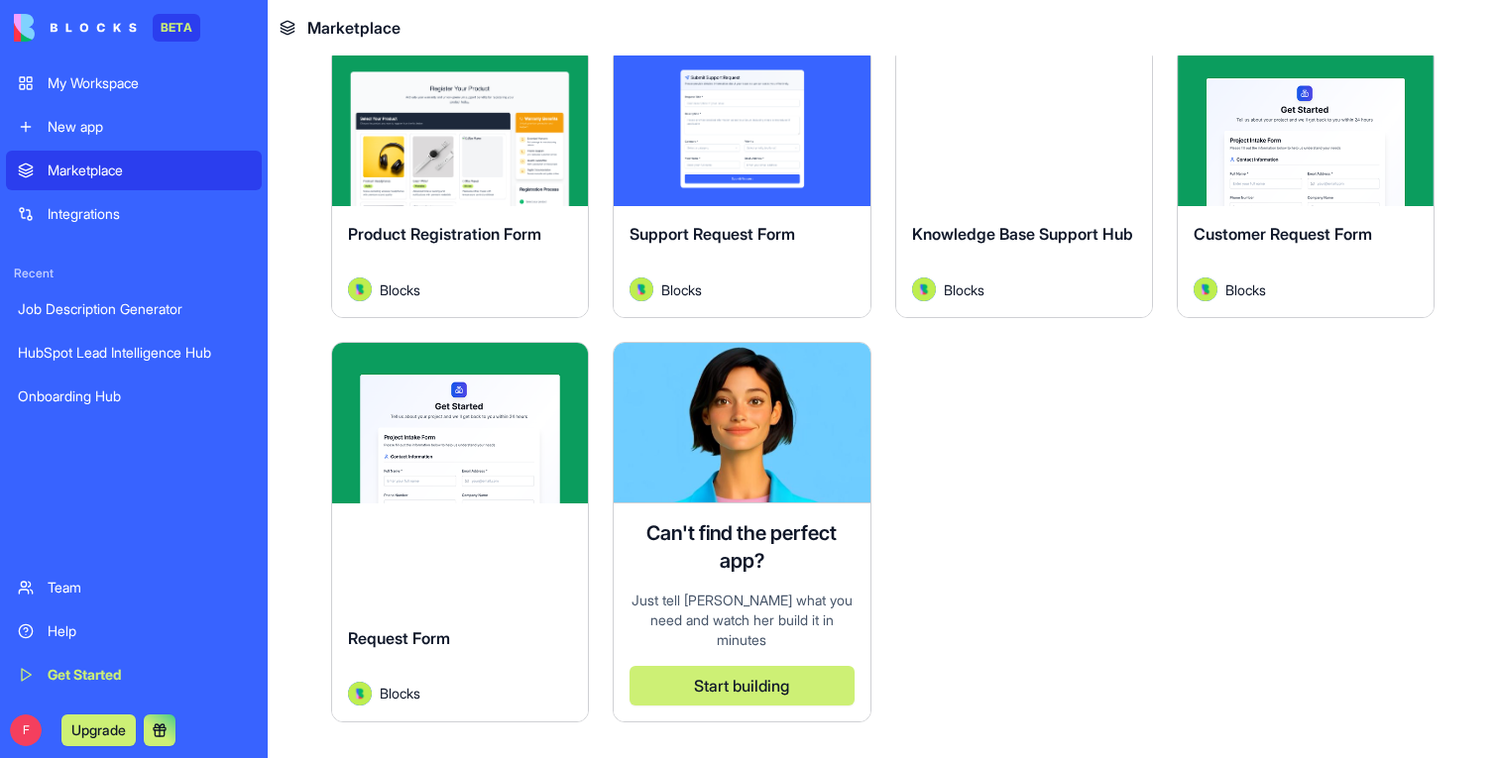
type input "*****"
click at [1064, 121] on button "Explore" at bounding box center [1024, 127] width 149 height 40
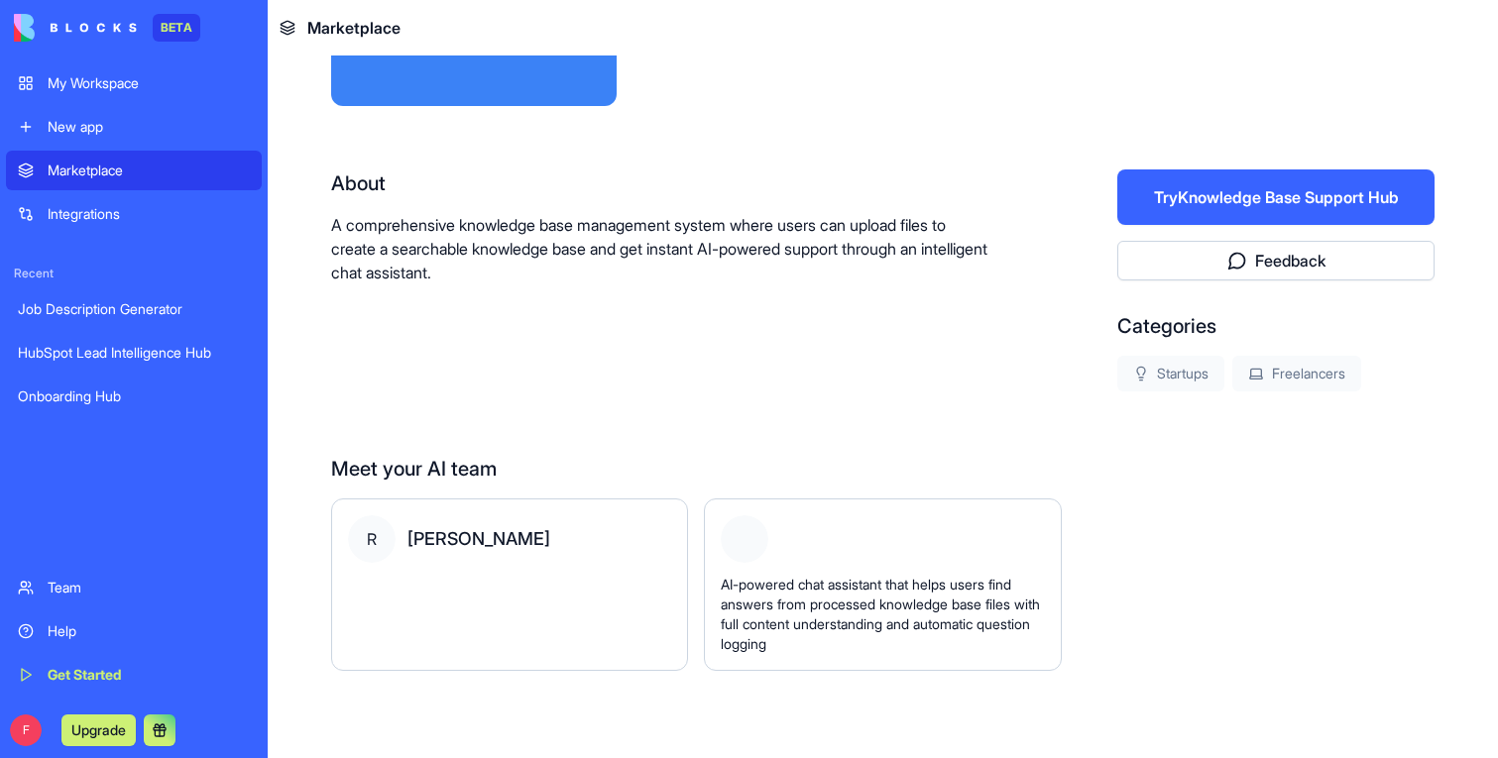
scroll to position [290, 0]
click at [1178, 178] on button "Try Knowledge Base Support Hub" at bounding box center [1275, 198] width 317 height 56
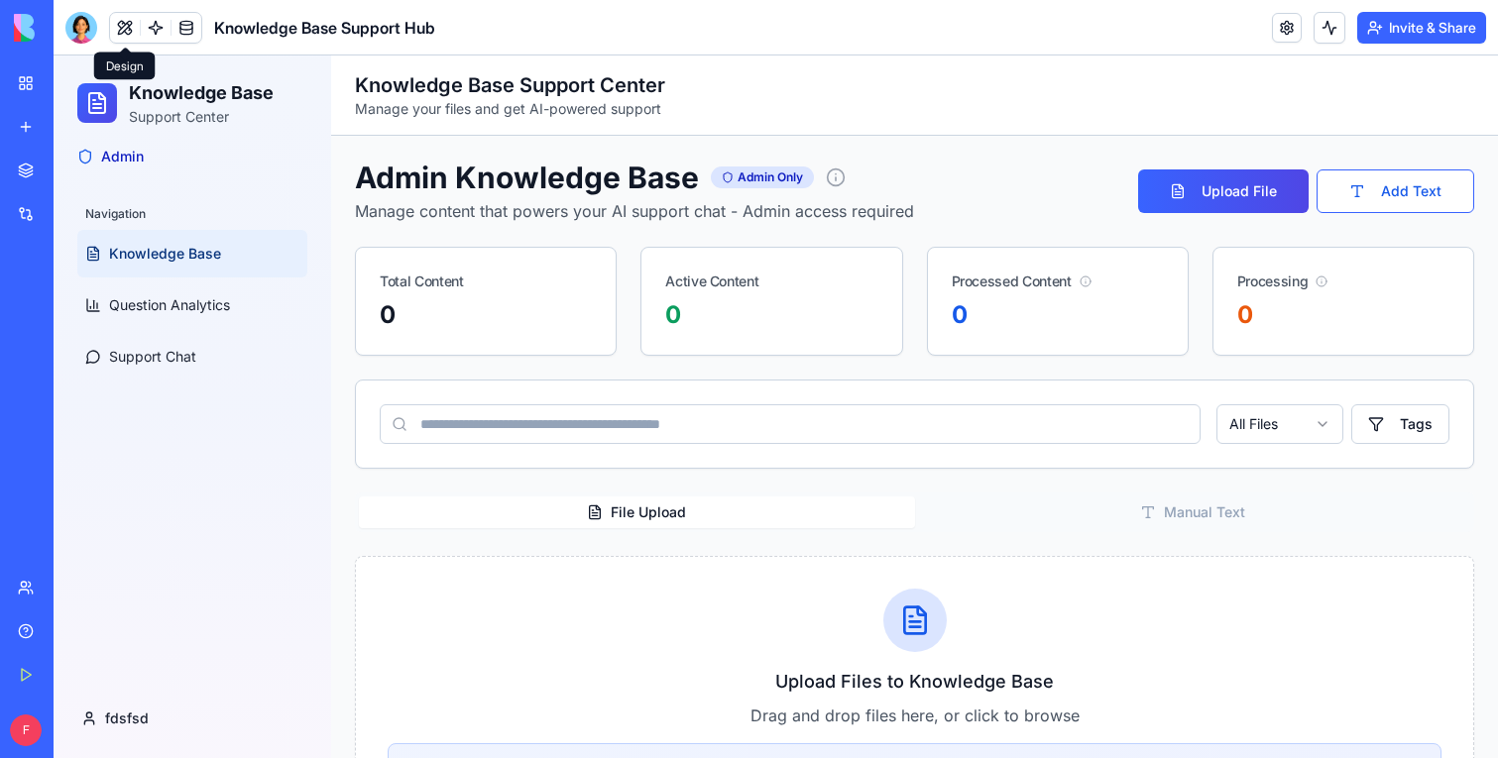
click at [124, 37] on button at bounding box center [125, 28] width 30 height 30
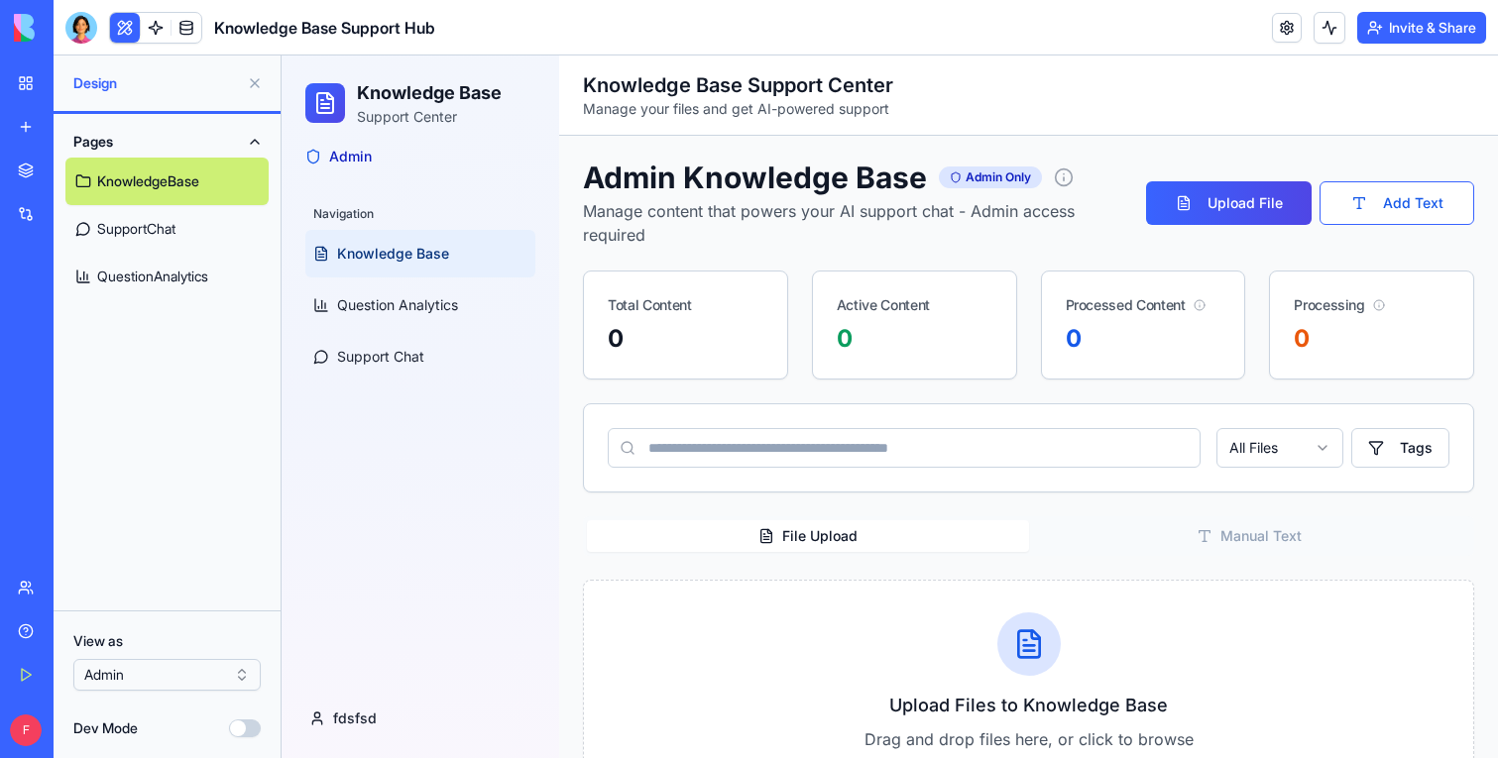
click at [146, 673] on html "BETA My Workspace New app Marketplace Integrations Recent HubSpot Lead Intellig…" at bounding box center [749, 379] width 1498 height 758
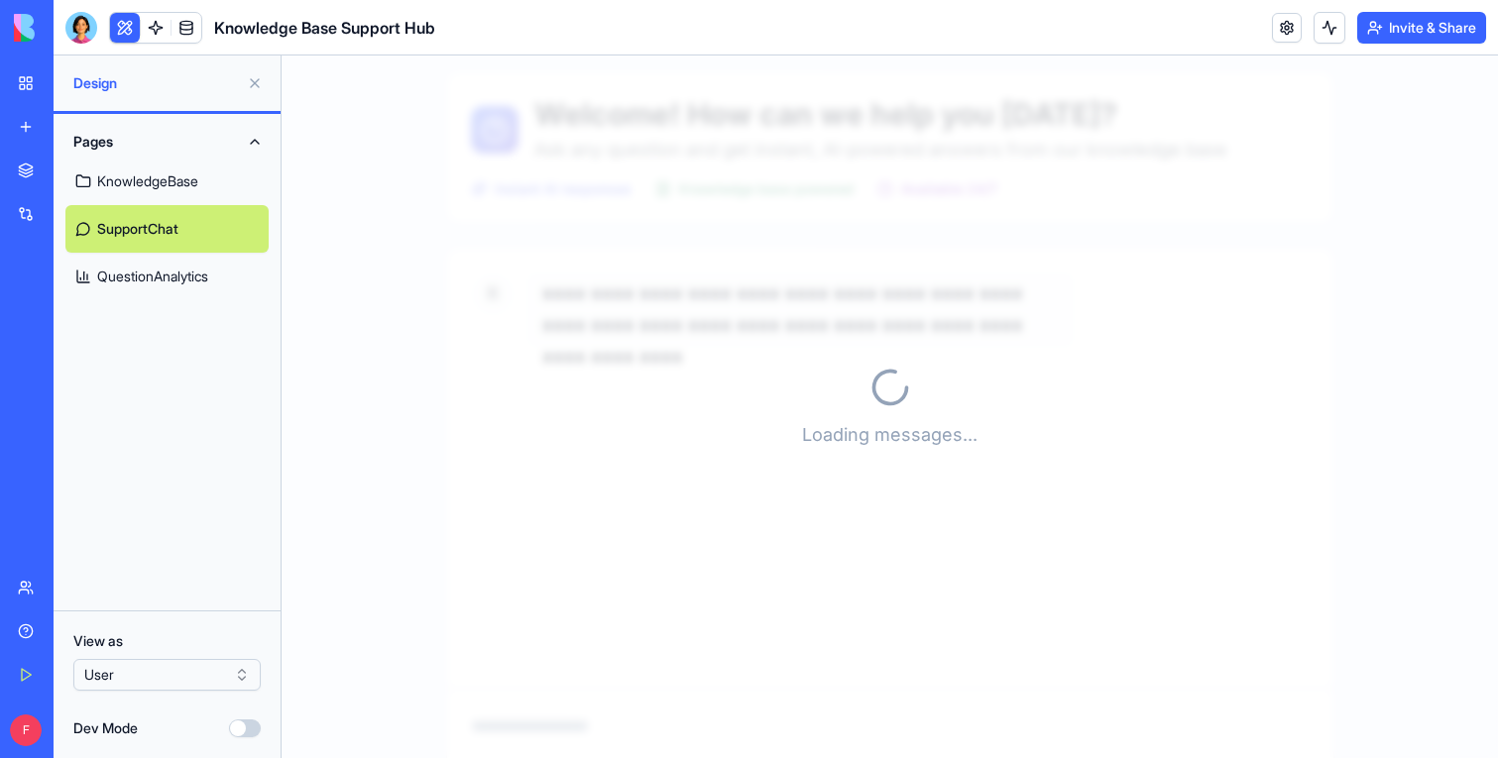
click at [124, 21] on button at bounding box center [125, 28] width 30 height 30
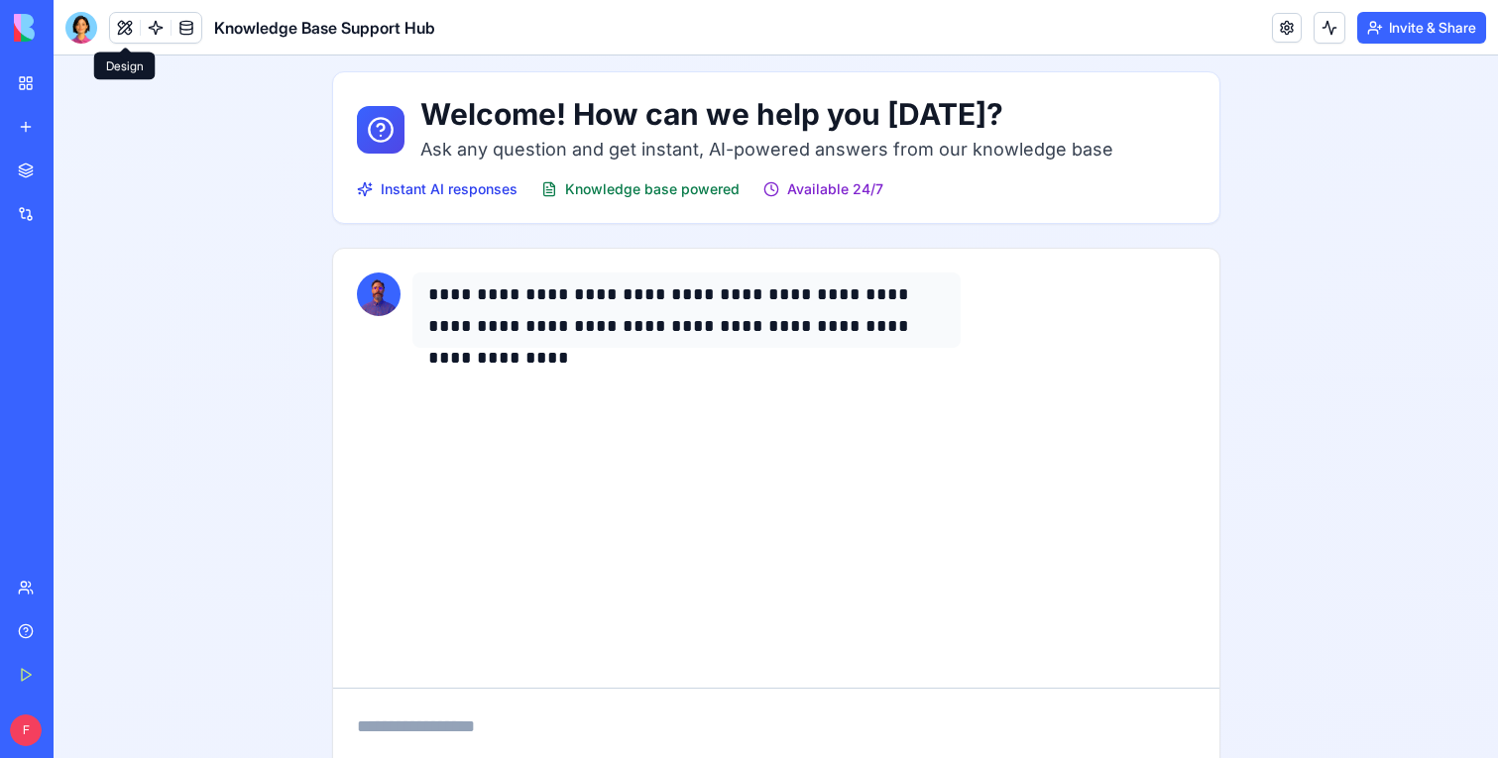
click at [27, 171] on link "Marketplace" at bounding box center [45, 171] width 79 height 40
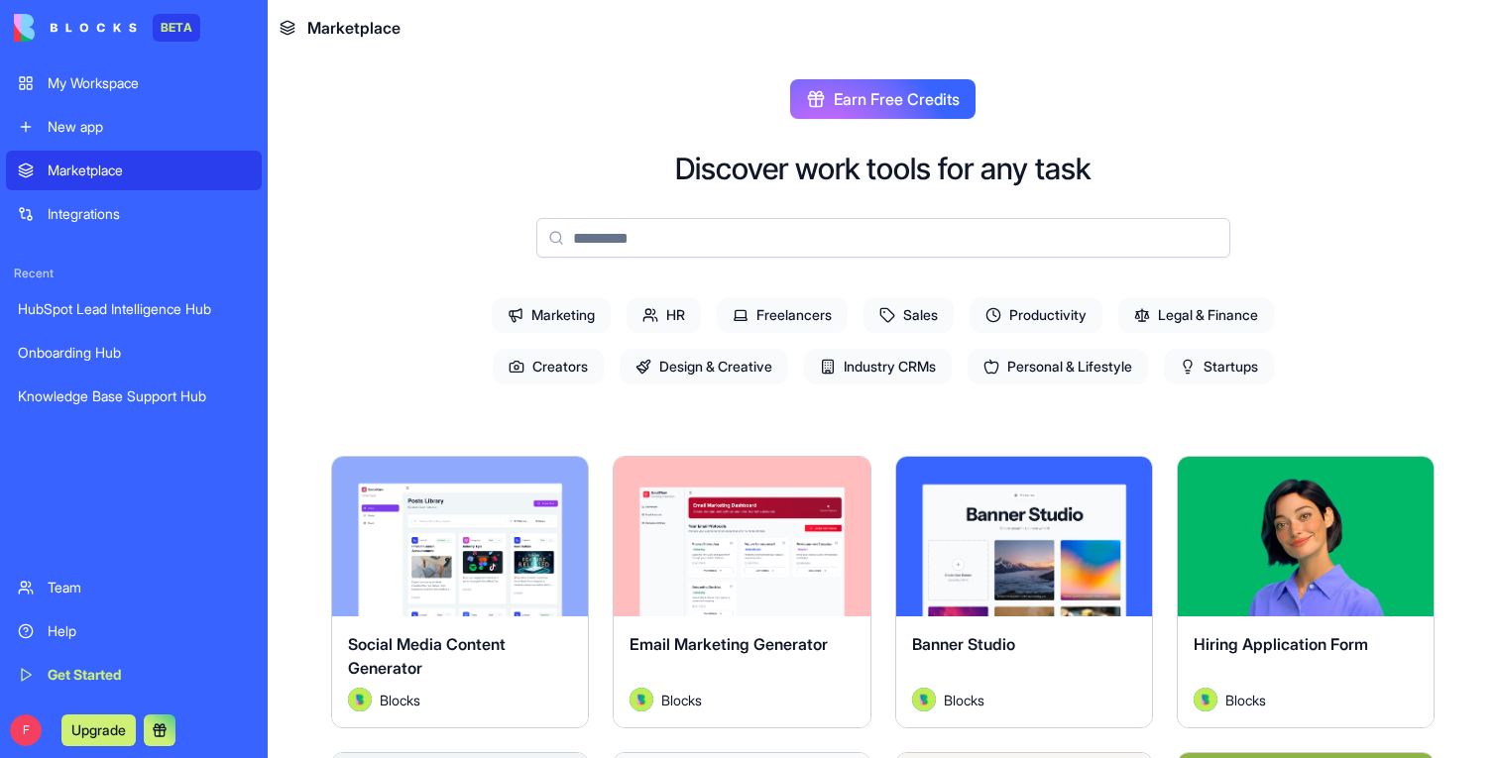
click at [615, 253] on input at bounding box center [883, 238] width 694 height 40
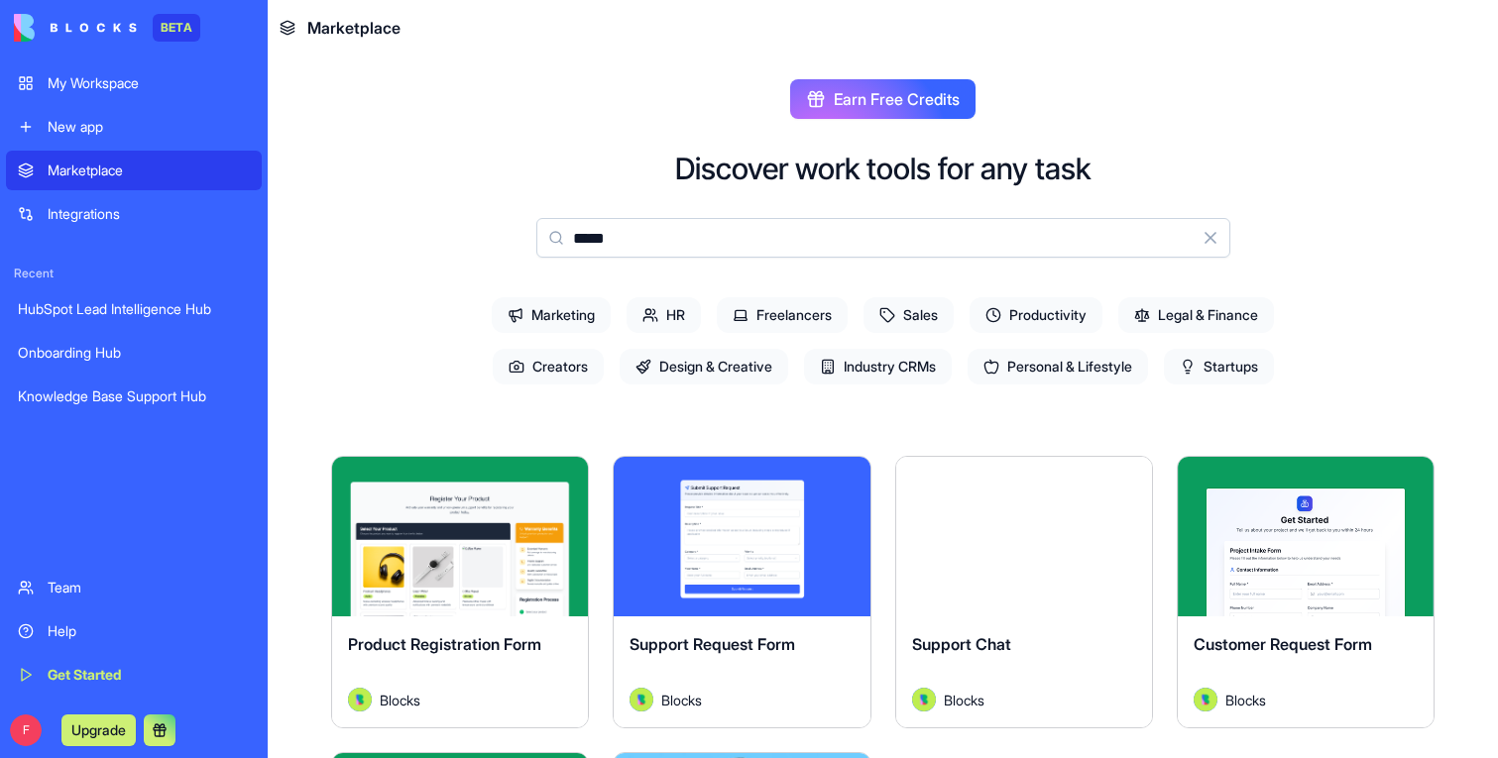
type input "*****"
click at [80, 93] on link "My Workspace" at bounding box center [134, 83] width 256 height 40
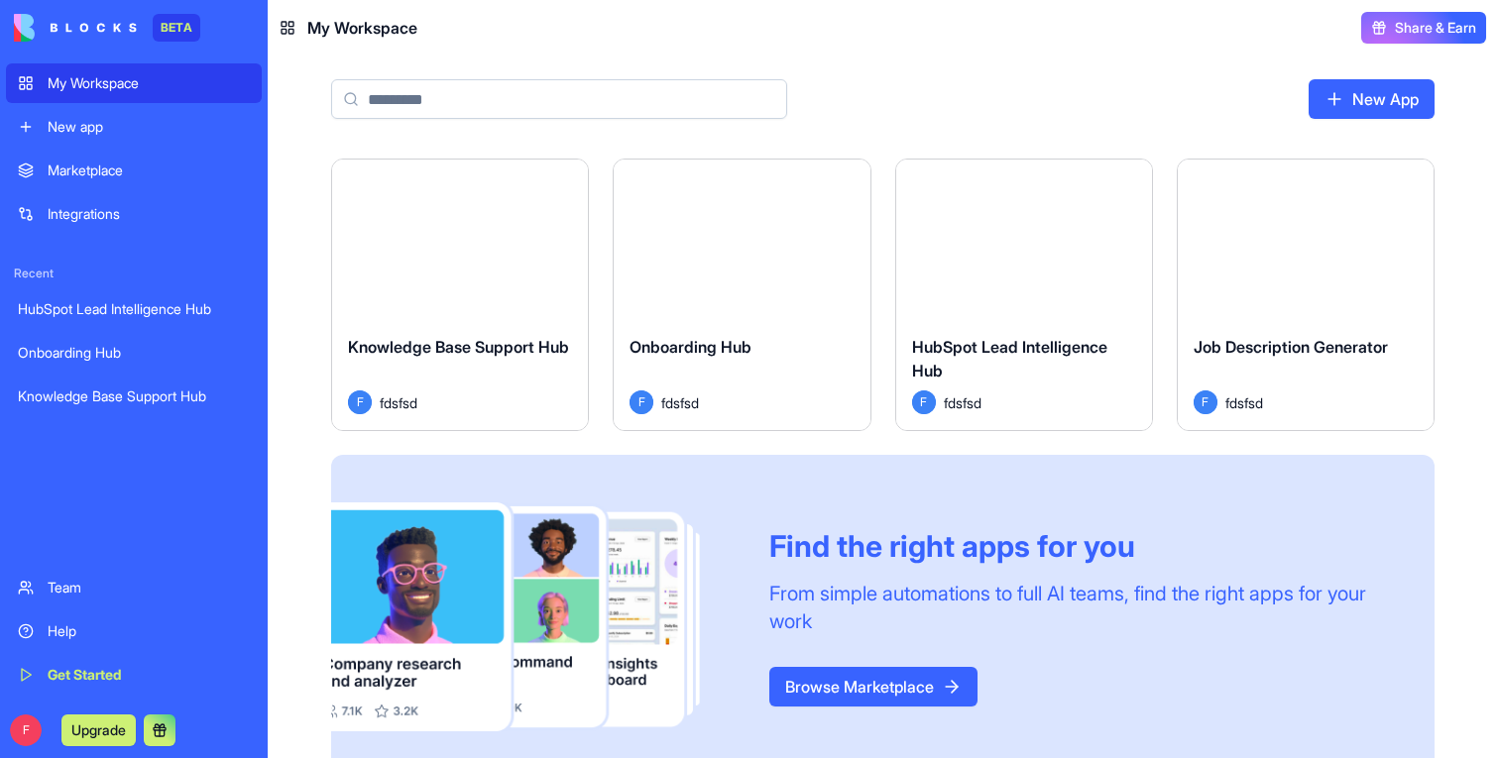
click at [102, 165] on div "Marketplace" at bounding box center [149, 171] width 202 height 20
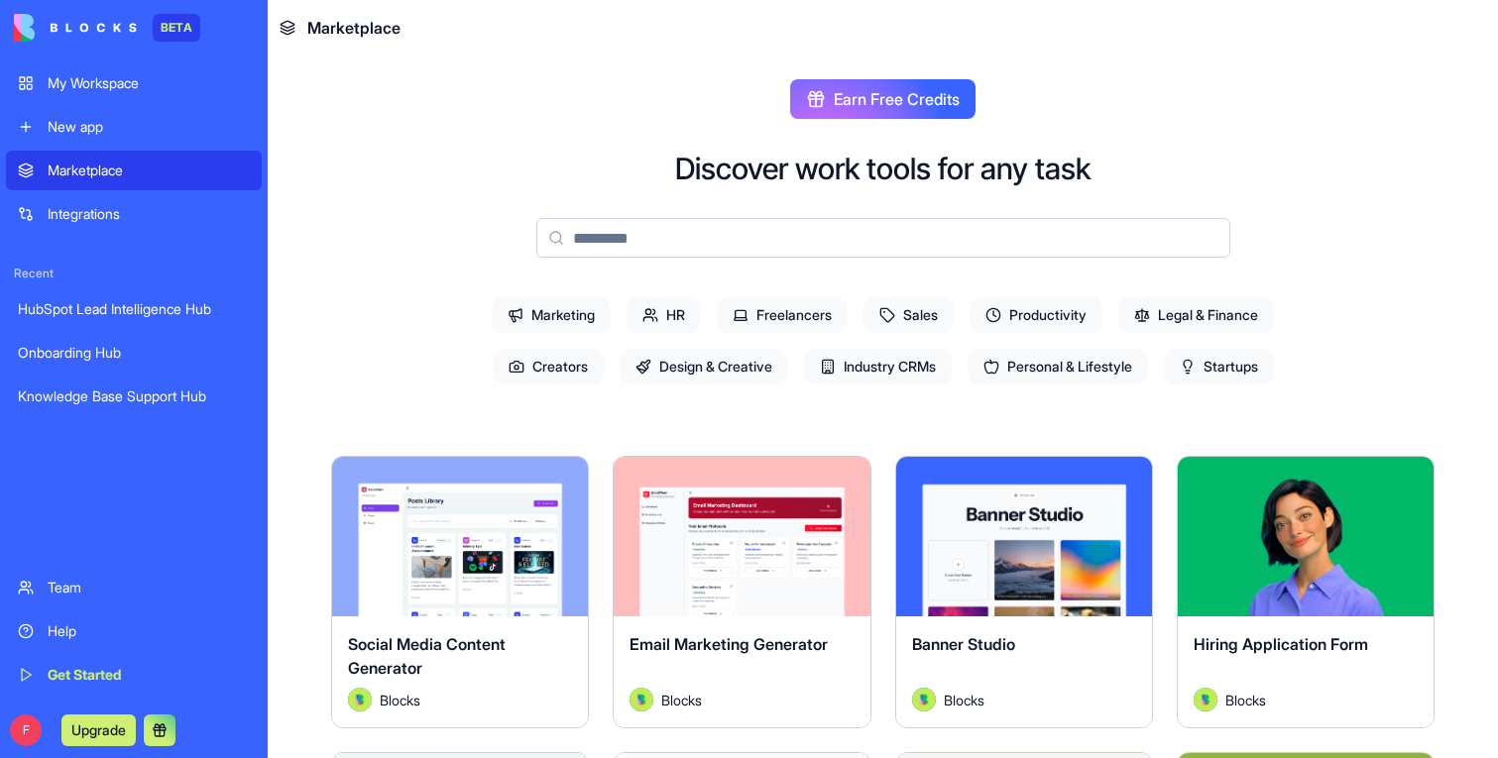
click at [634, 300] on span "HR" at bounding box center [664, 315] width 74 height 36
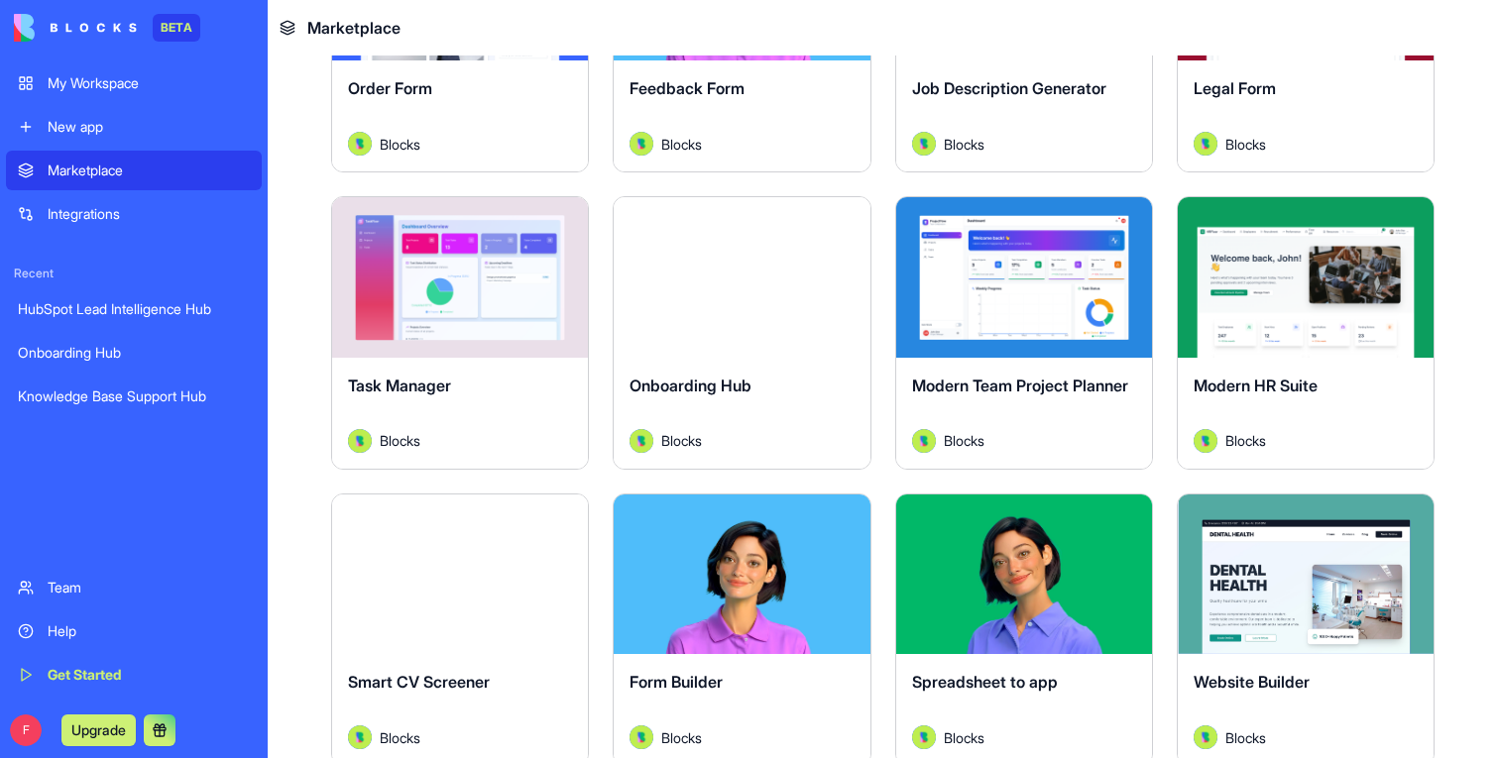
scroll to position [557, 0]
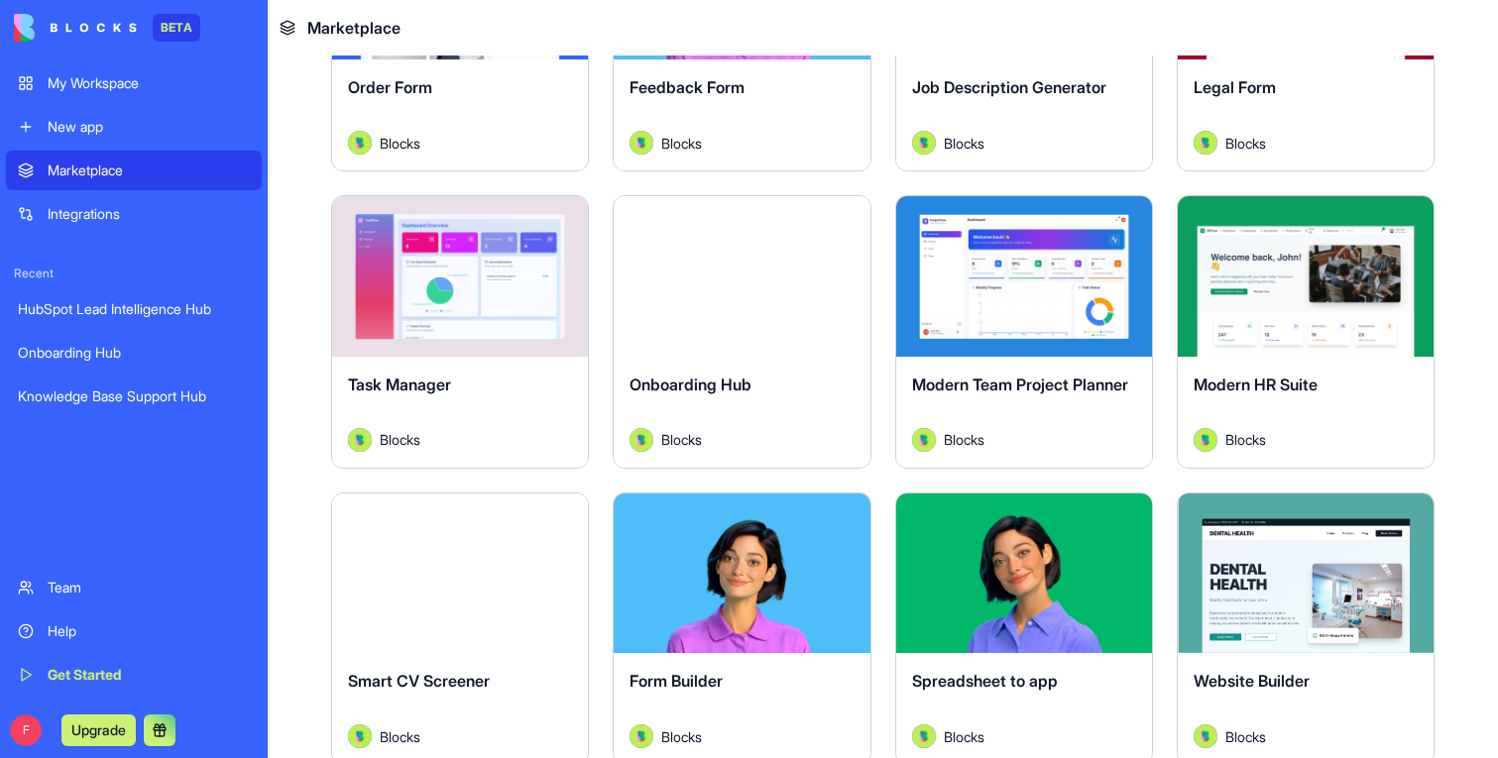
click at [104, 82] on div "My Workspace" at bounding box center [149, 83] width 202 height 20
